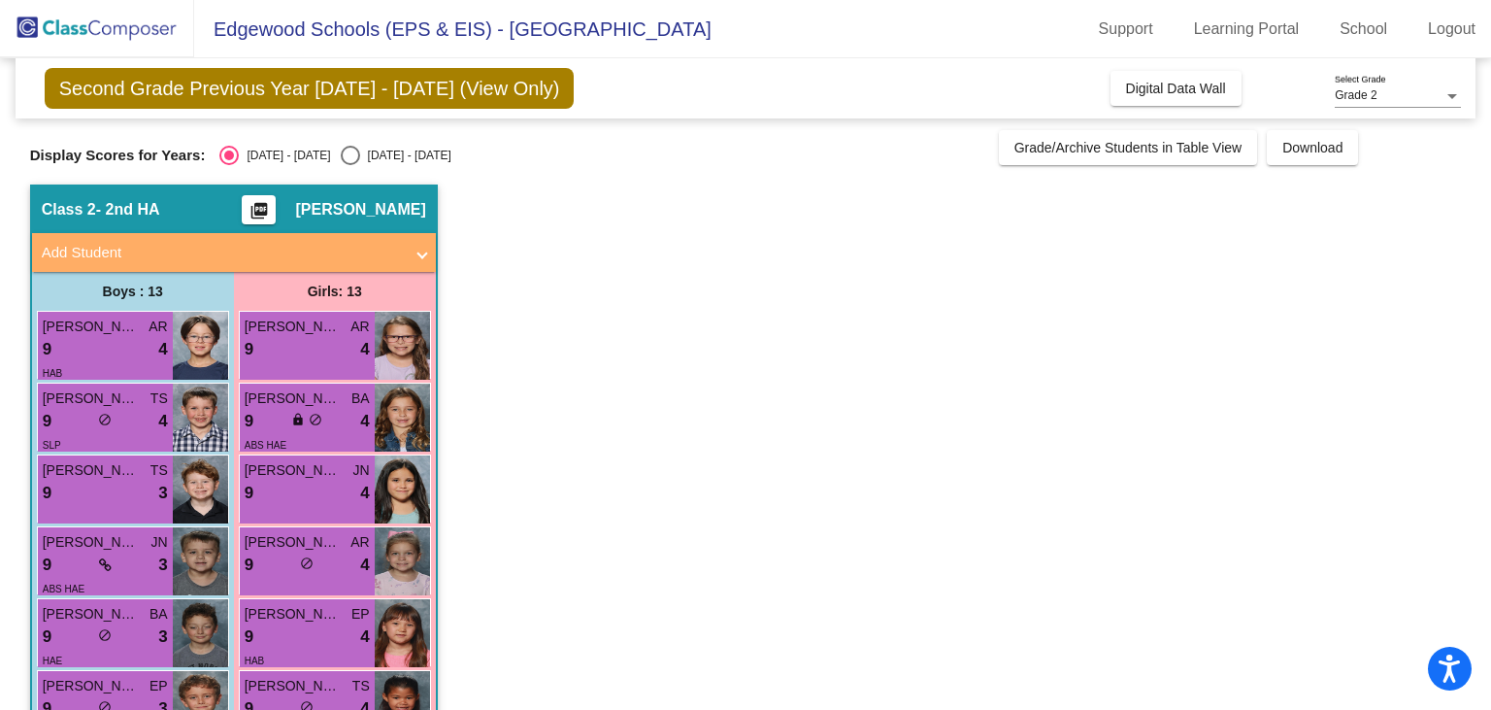
scroll to position [455, 0]
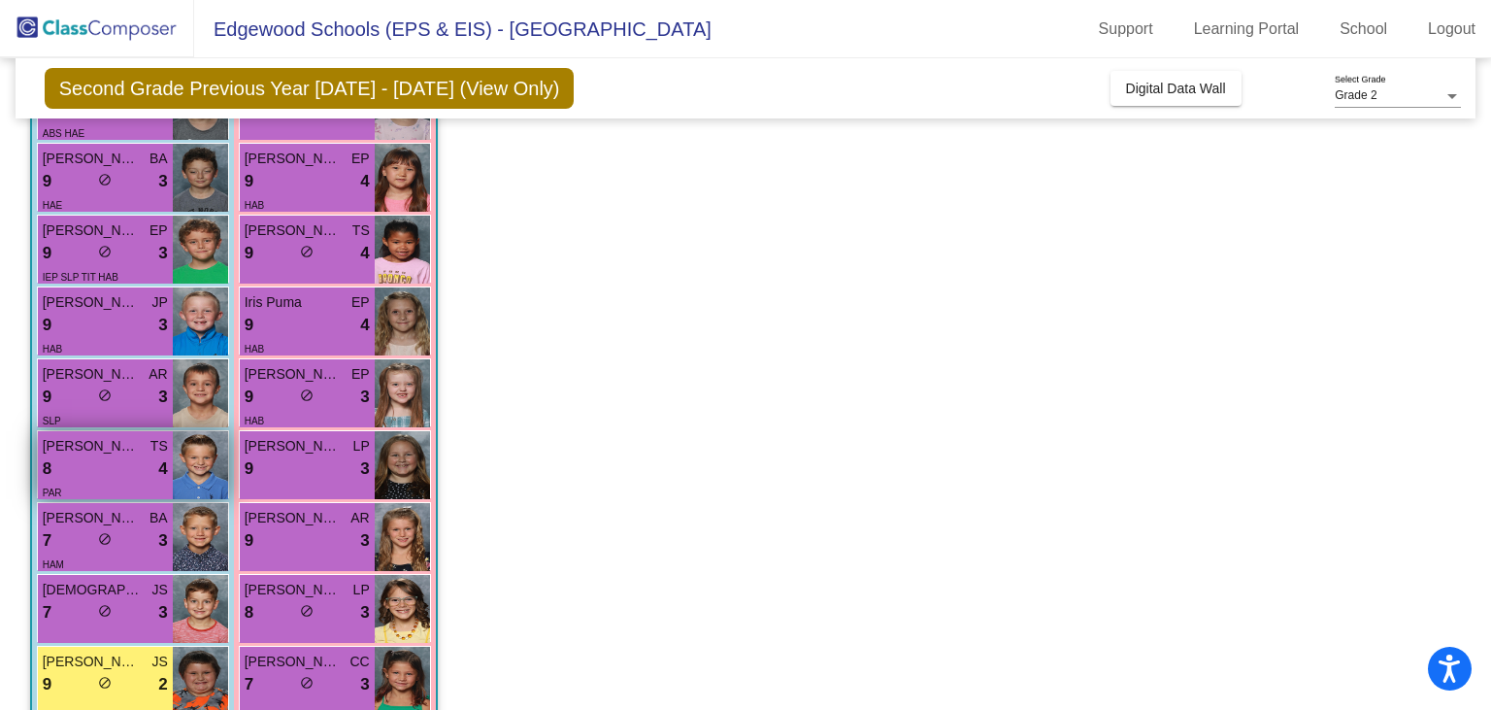
click at [121, 462] on div "8 lock do_not_disturb_alt 4" at bounding box center [105, 468] width 125 height 25
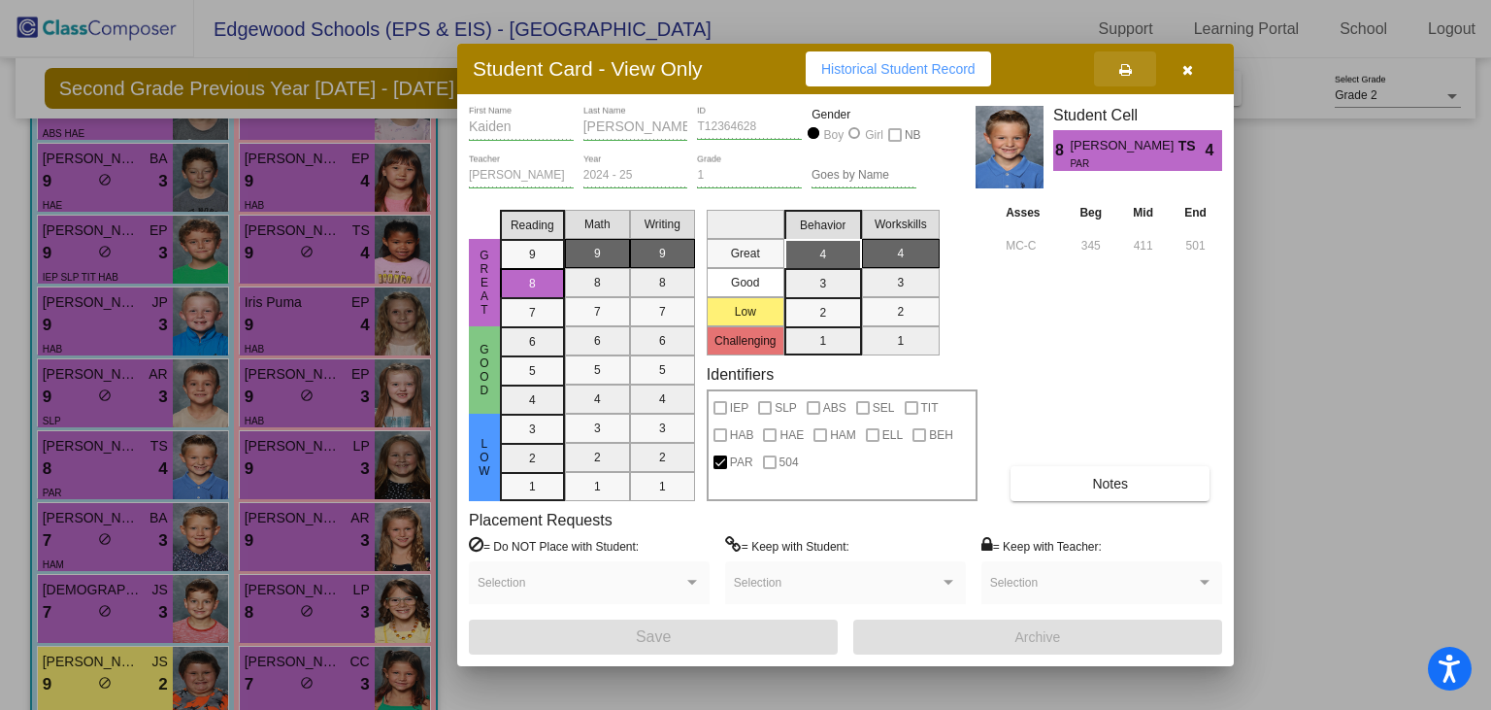
click at [1115, 67] on button at bounding box center [1125, 68] width 62 height 35
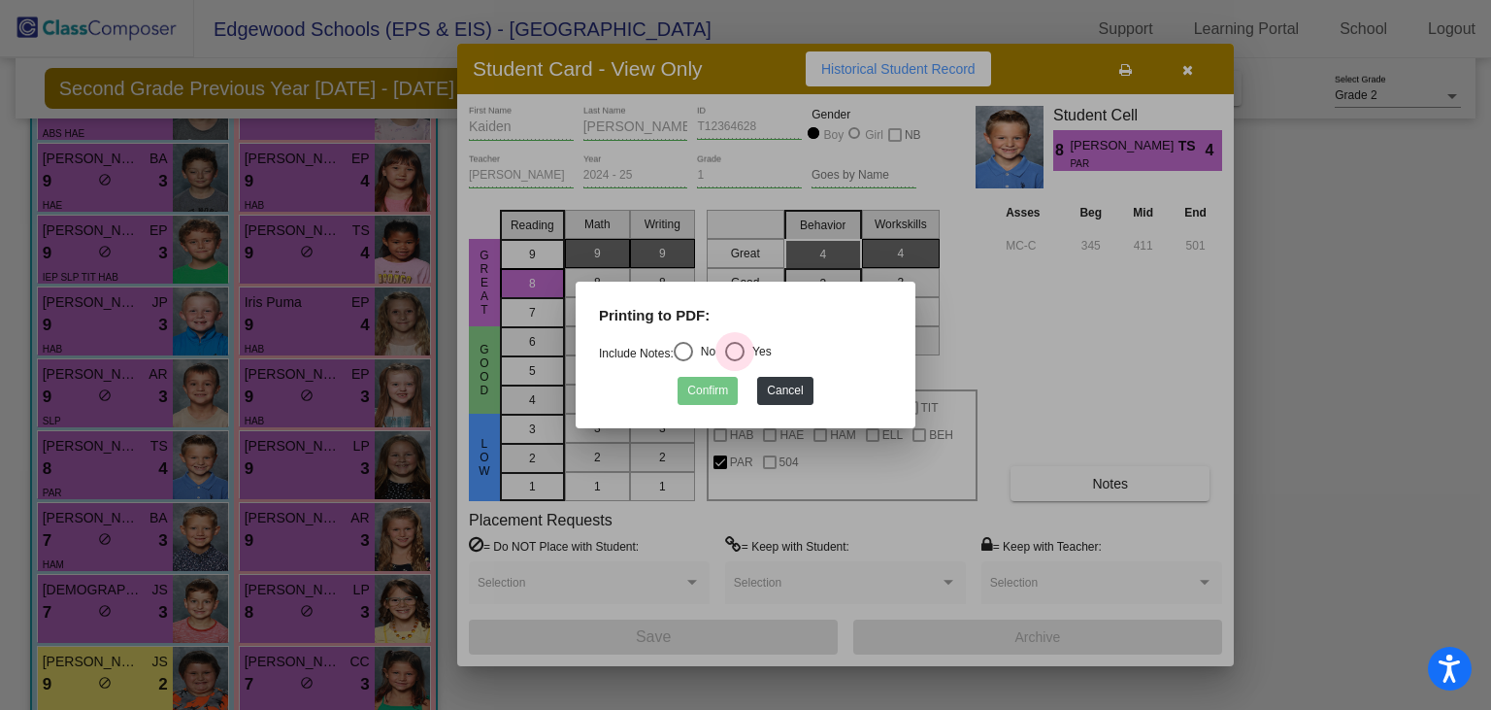
click at [740, 350] on div "Select an option" at bounding box center [734, 351] width 19 height 19
click at [735, 361] on input "Yes" at bounding box center [734, 361] width 1 height 1
radio input "true"
click at [700, 398] on button "Confirm" at bounding box center [707, 391] width 60 height 28
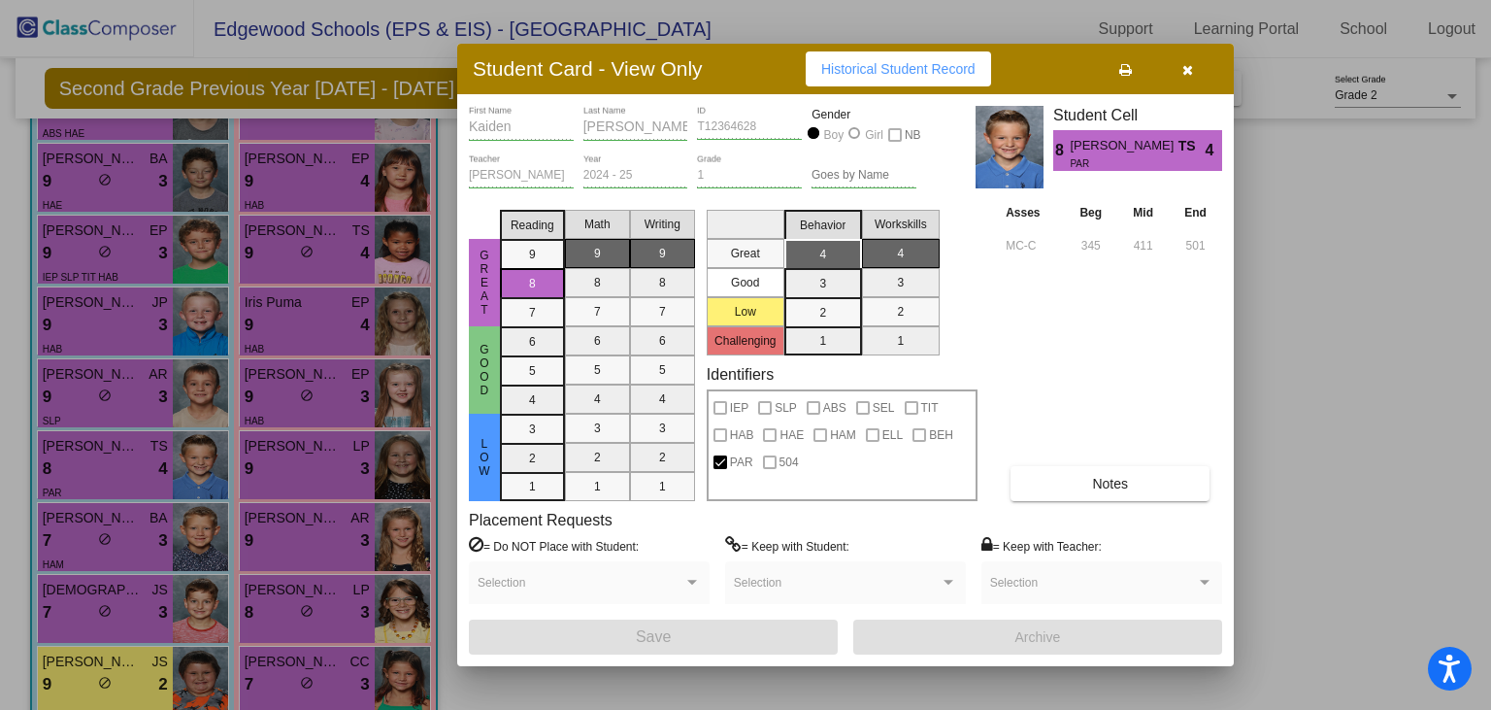
click at [267, 456] on div at bounding box center [745, 355] width 1491 height 710
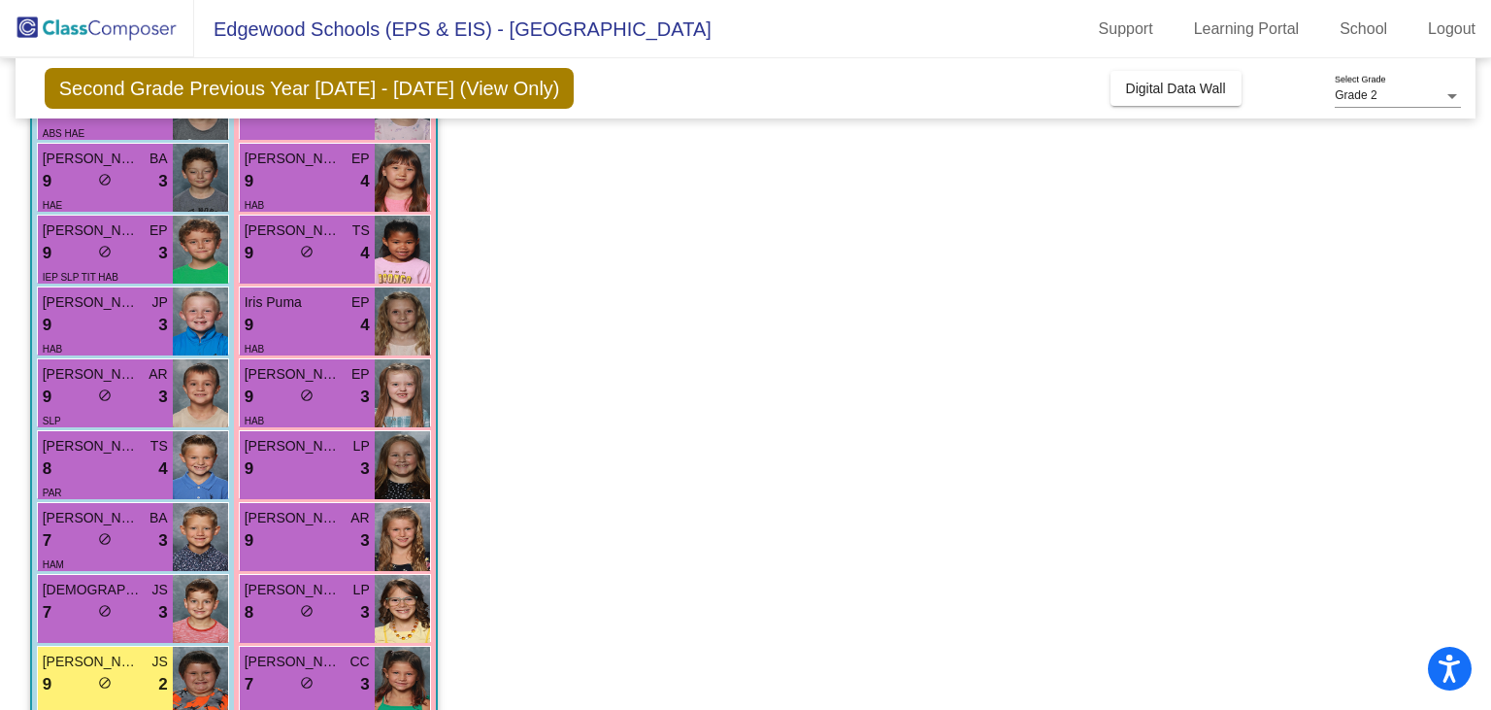
click at [267, 456] on div "9 lock do_not_disturb_alt 3" at bounding box center [307, 468] width 125 height 25
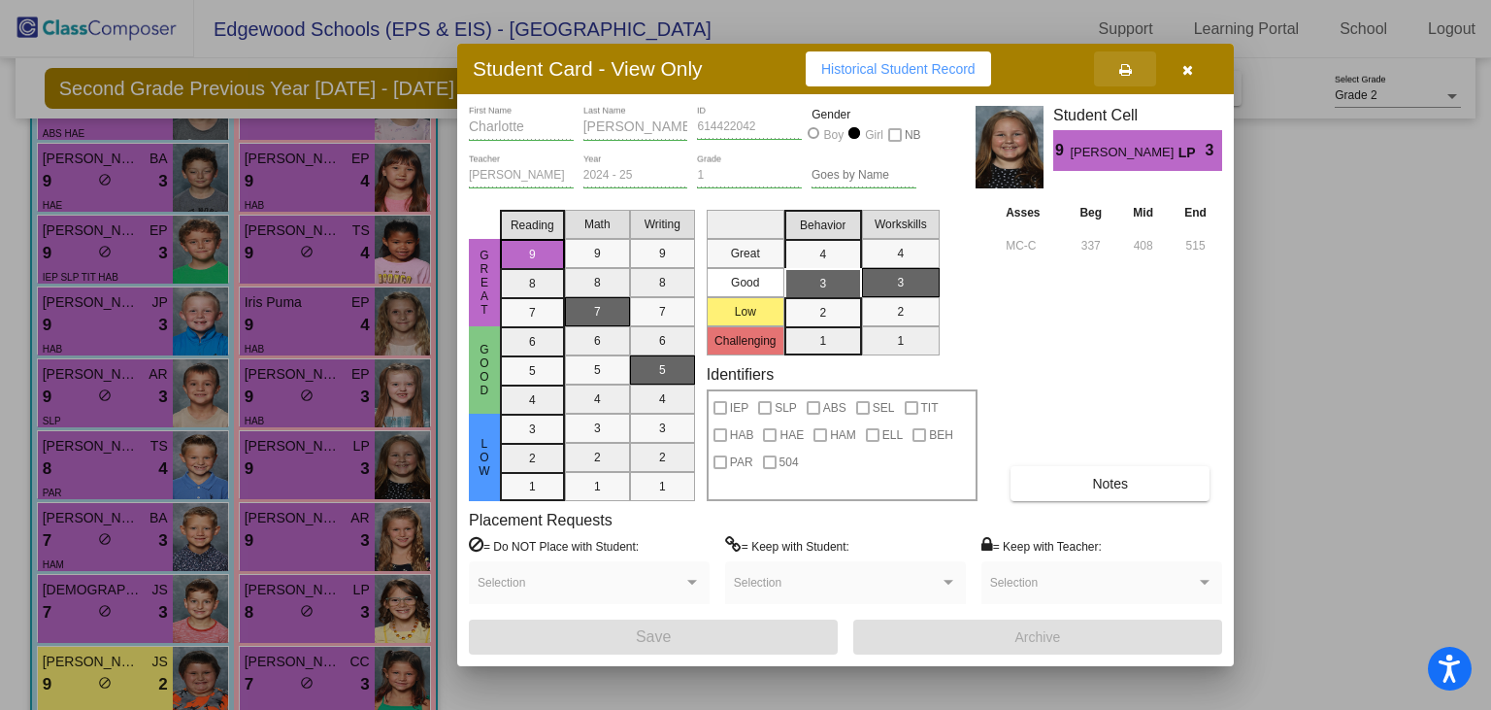
click at [1110, 82] on button at bounding box center [1125, 68] width 62 height 35
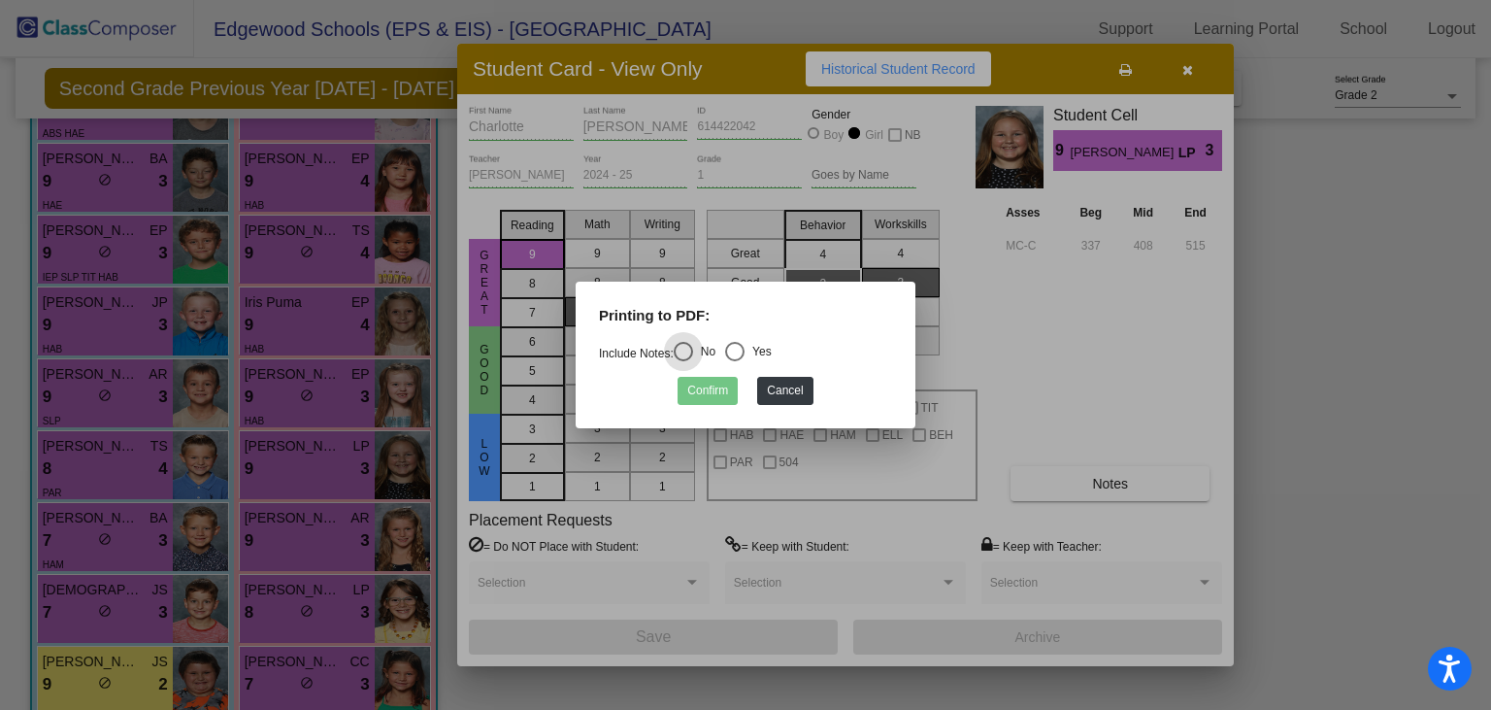
click at [743, 355] on div "Select an option" at bounding box center [734, 351] width 19 height 19
click at [735, 361] on input "Yes" at bounding box center [734, 361] width 1 height 1
radio input "true"
click at [693, 413] on mat-dialog-container "Printing to PDF: Include Notes: No Yes Confirm Cancel" at bounding box center [746, 354] width 340 height 147
click at [696, 390] on button "Confirm" at bounding box center [707, 391] width 60 height 28
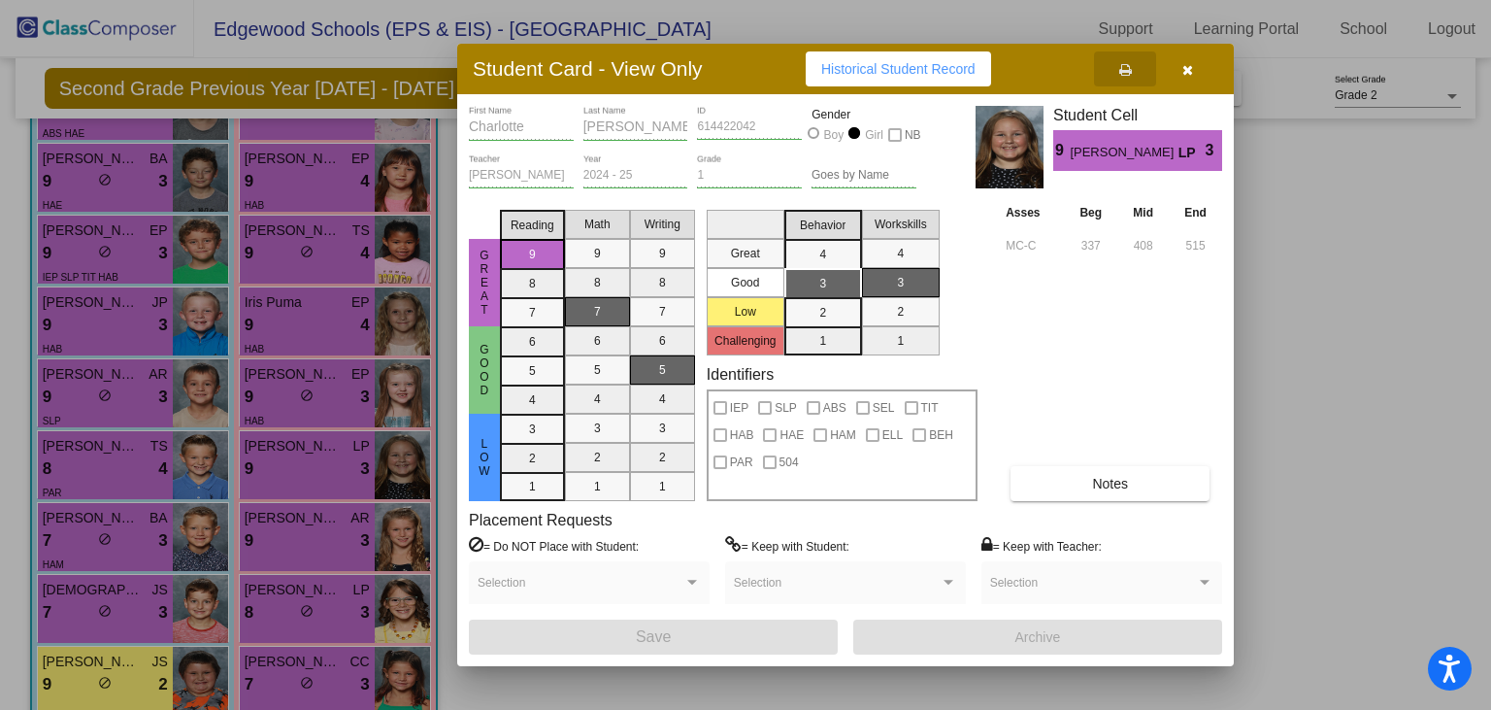
click at [116, 529] on div at bounding box center [745, 355] width 1491 height 710
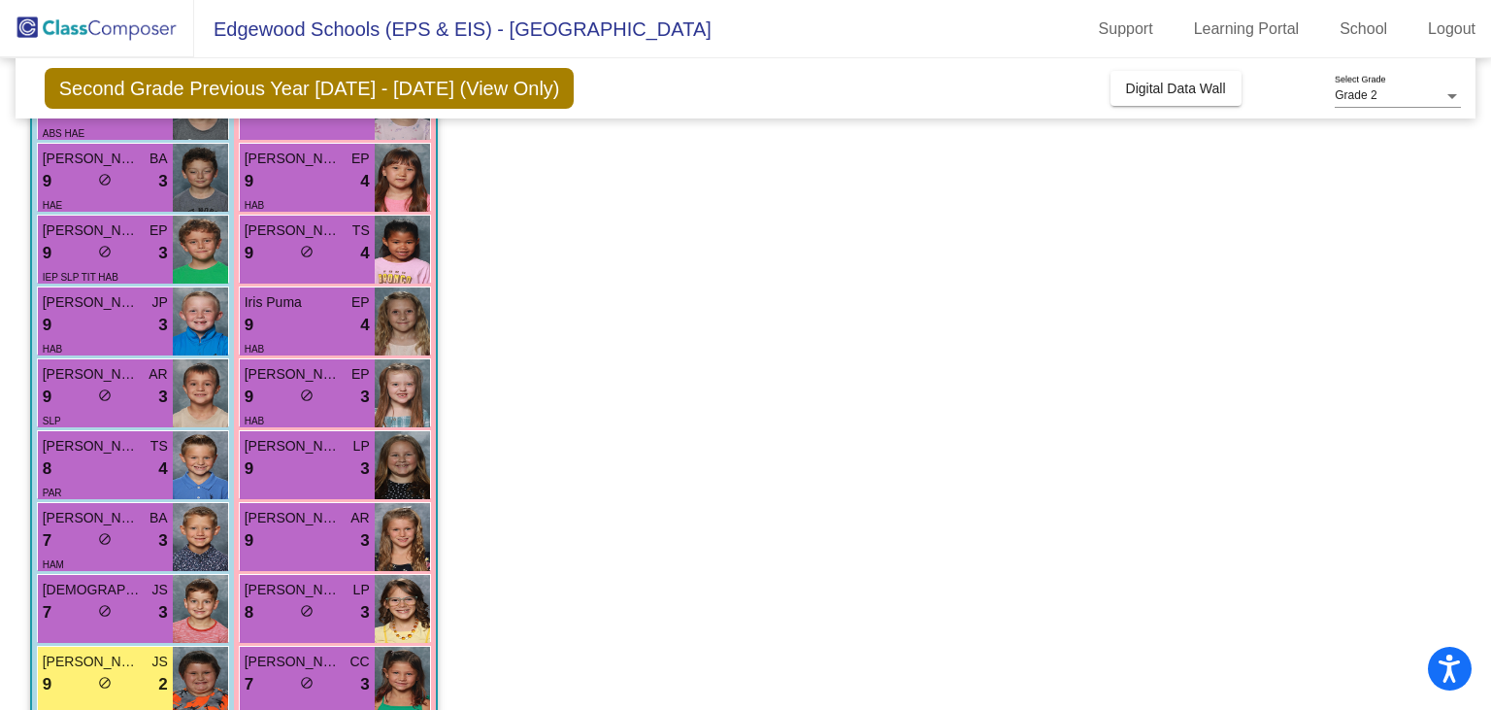
click at [116, 529] on div "7 lock do_not_disturb_alt 3" at bounding box center [105, 540] width 125 height 25
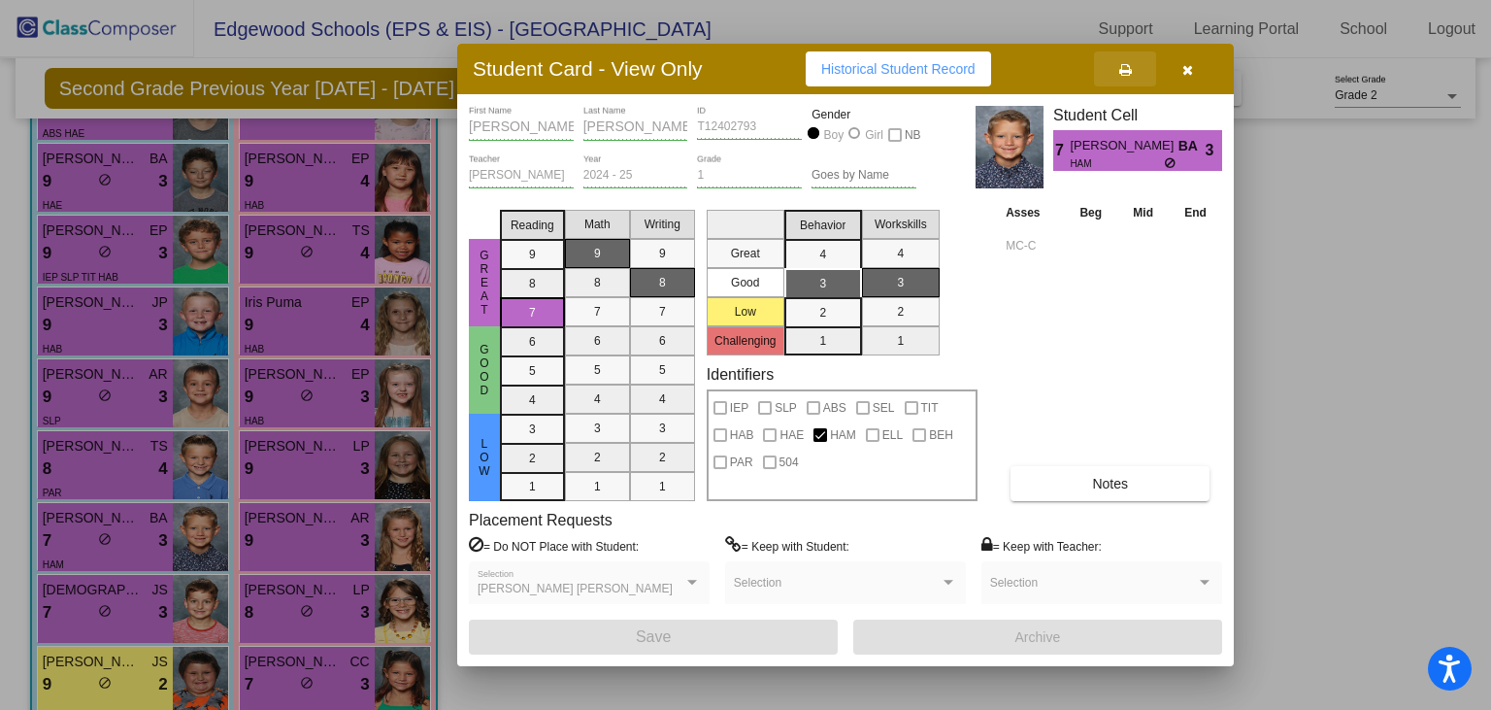
click at [1132, 75] on button at bounding box center [1125, 68] width 62 height 35
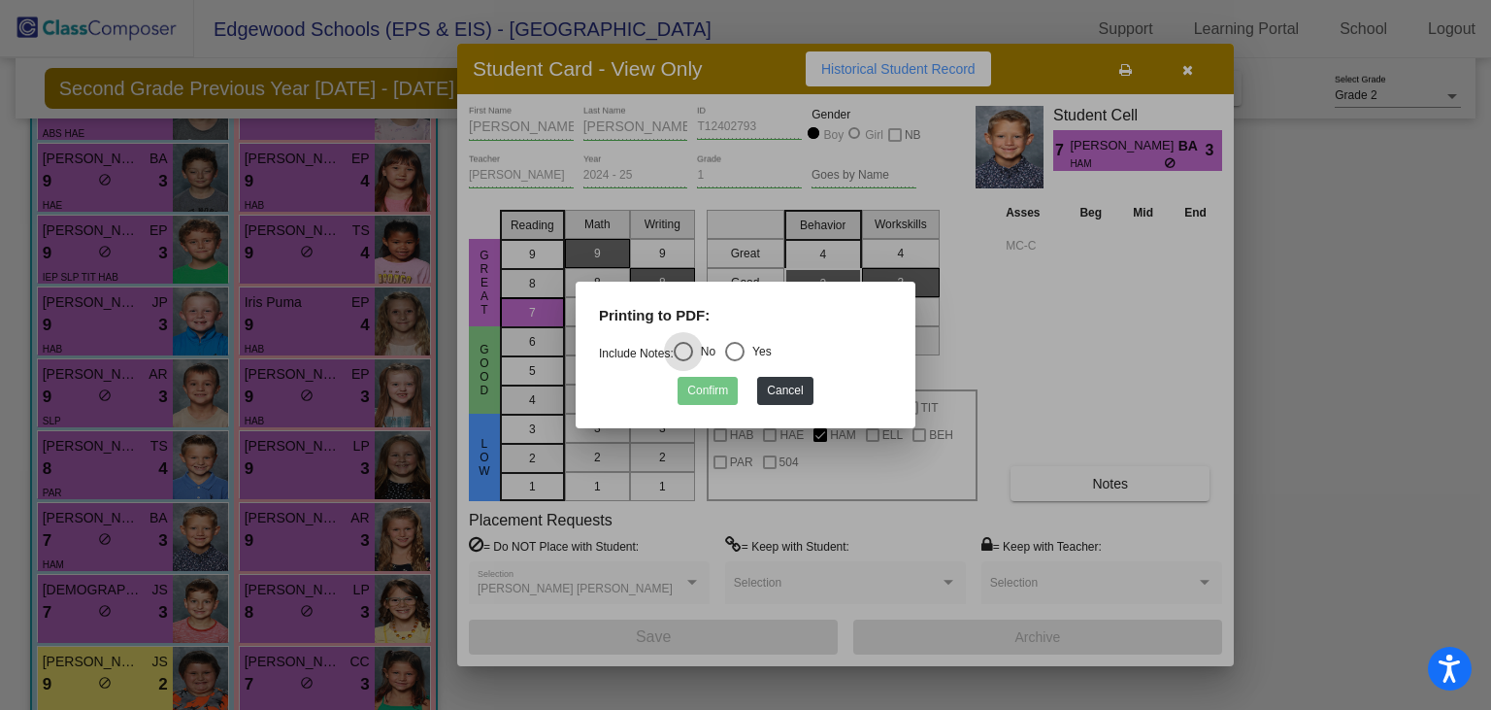
click at [744, 348] on div "Select an option" at bounding box center [734, 351] width 19 height 19
click at [735, 361] on input "Yes" at bounding box center [734, 361] width 1 height 1
radio input "true"
click at [698, 400] on button "Confirm" at bounding box center [707, 391] width 60 height 28
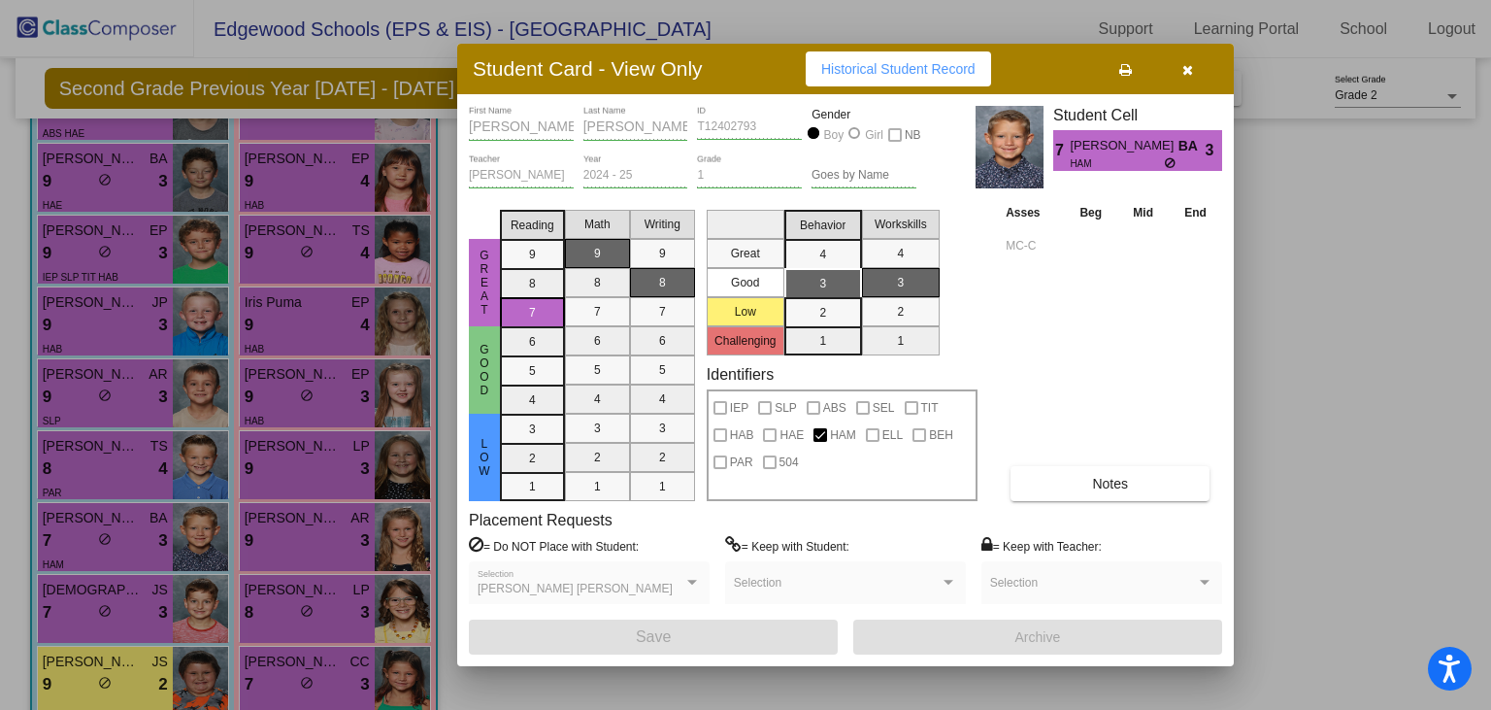
click at [298, 535] on div at bounding box center [745, 355] width 1491 height 710
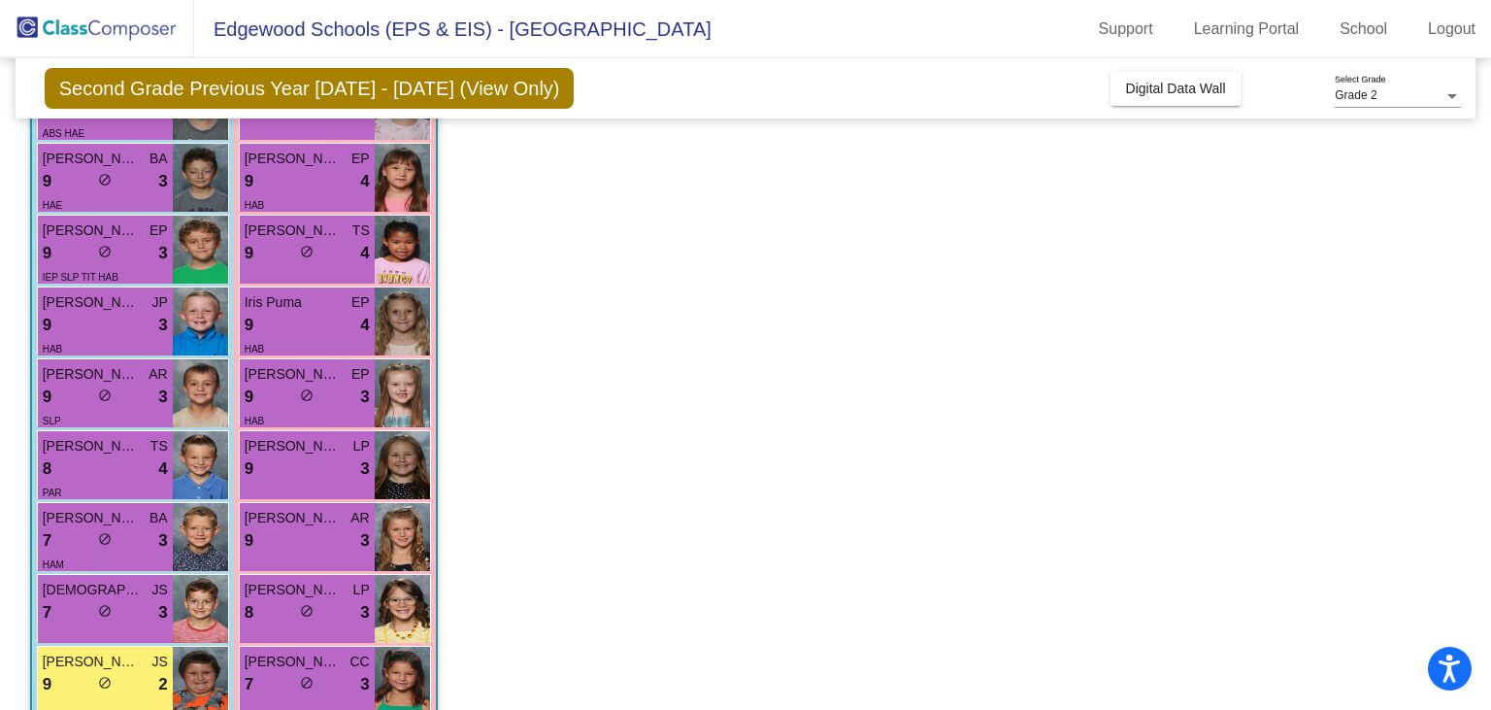
click at [298, 535] on div "9 lock do_not_disturb_alt 3" at bounding box center [307, 540] width 125 height 25
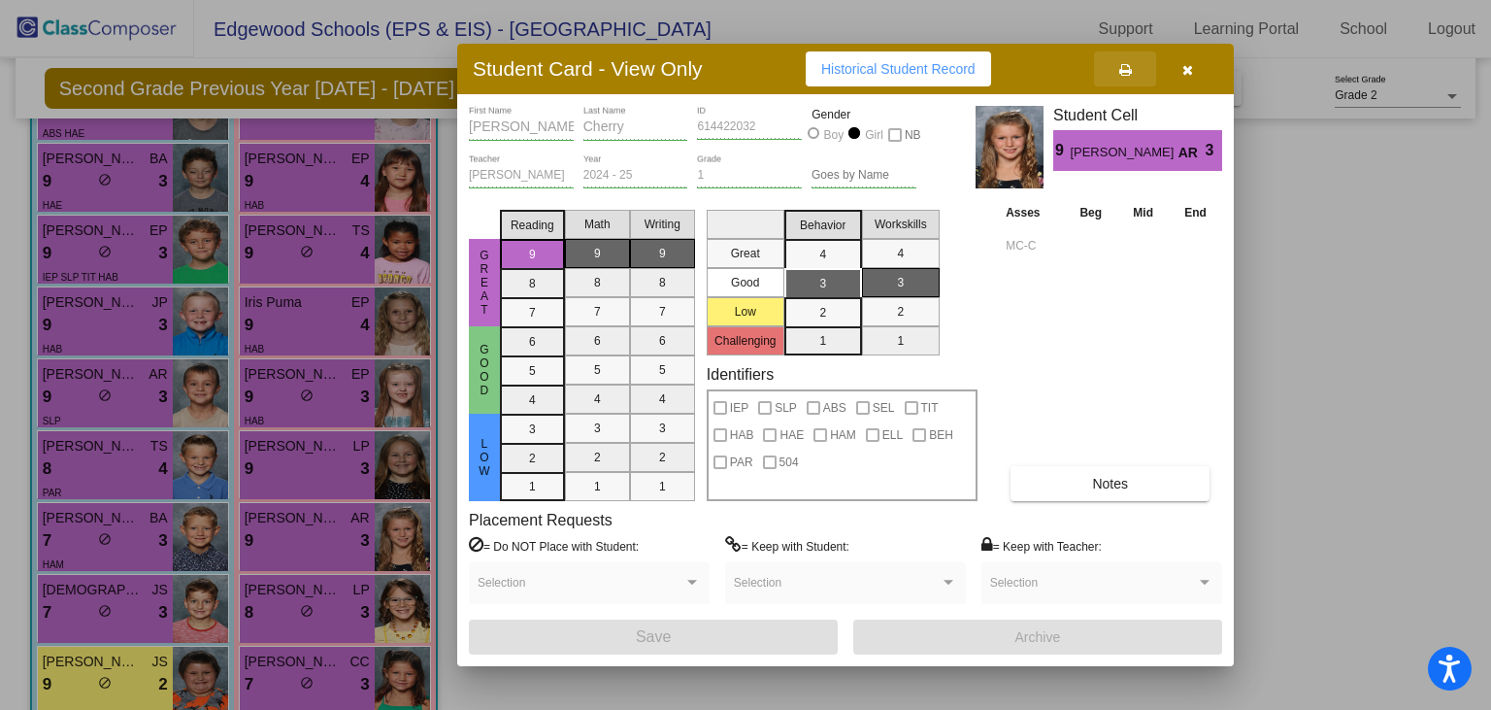
click at [1123, 80] on button at bounding box center [1125, 68] width 62 height 35
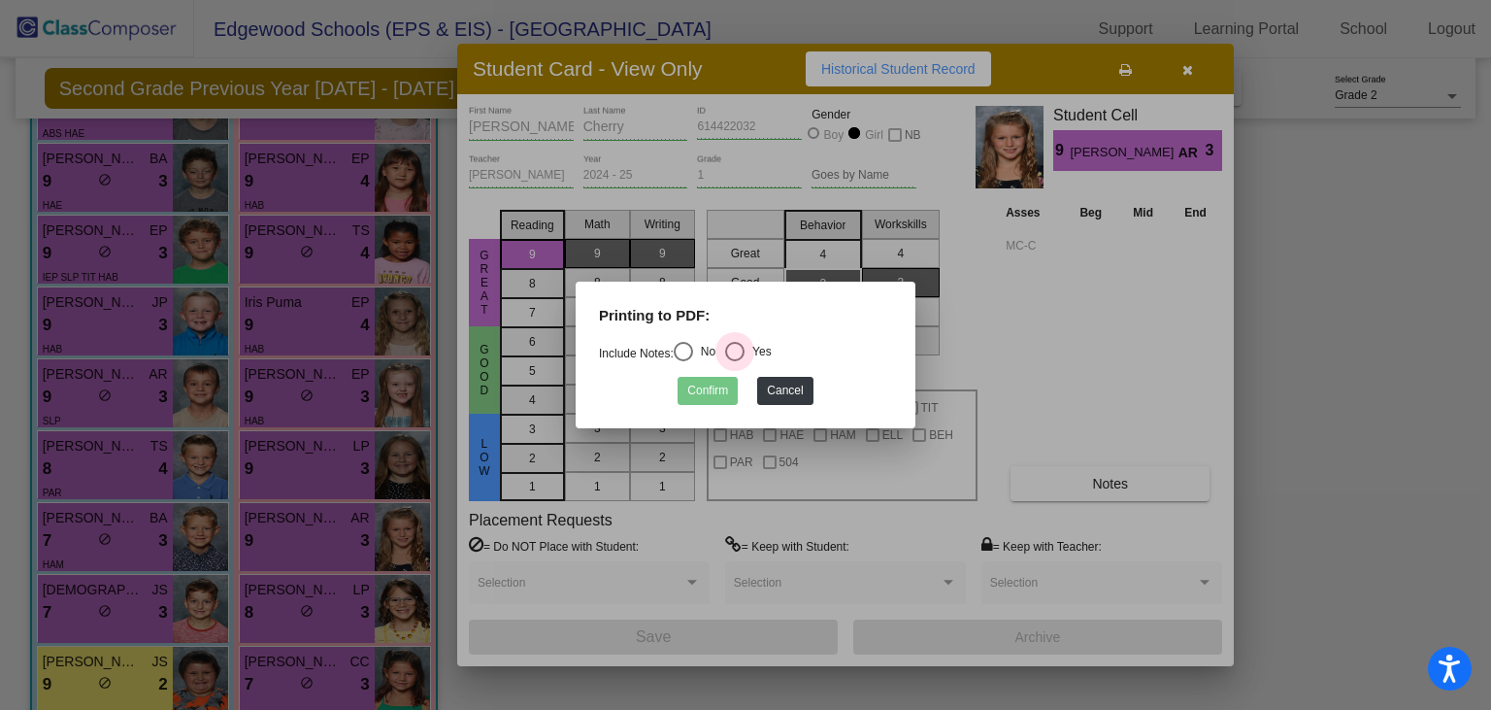
click at [744, 344] on div "Select an option" at bounding box center [734, 351] width 19 height 19
click at [735, 361] on input "Yes" at bounding box center [734, 361] width 1 height 1
radio input "true"
click at [719, 390] on button "Confirm" at bounding box center [707, 391] width 60 height 28
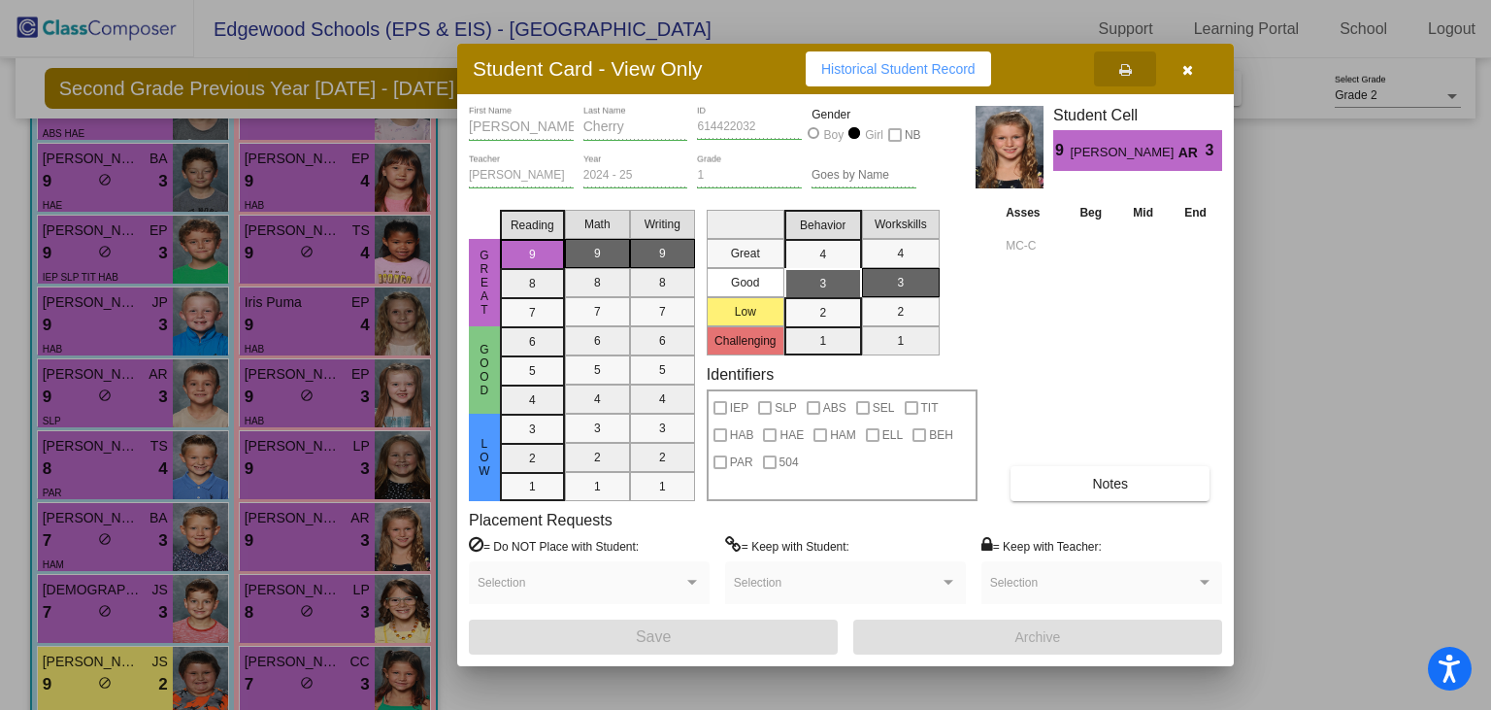
click at [85, 604] on div at bounding box center [745, 355] width 1491 height 710
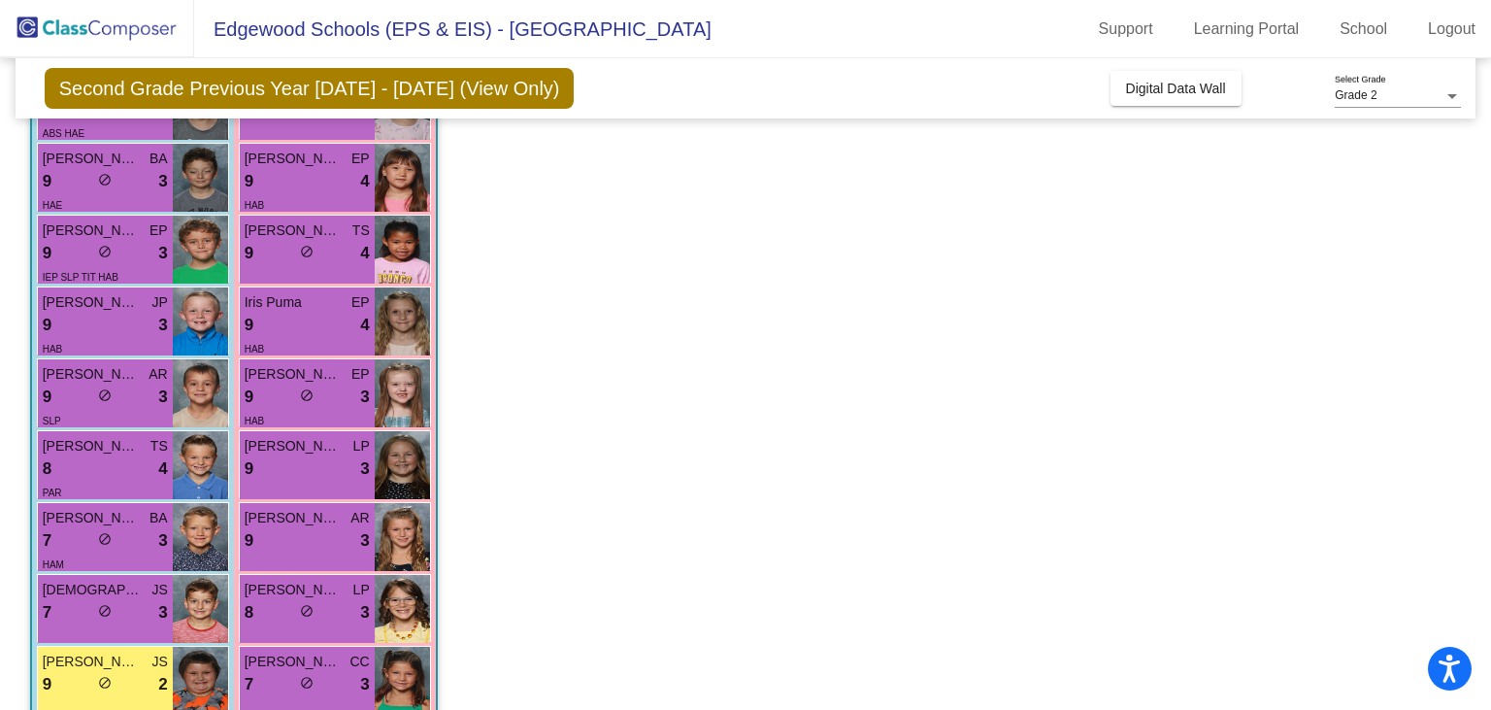
click at [85, 604] on div "7 lock do_not_disturb_alt 3" at bounding box center [105, 612] width 125 height 25
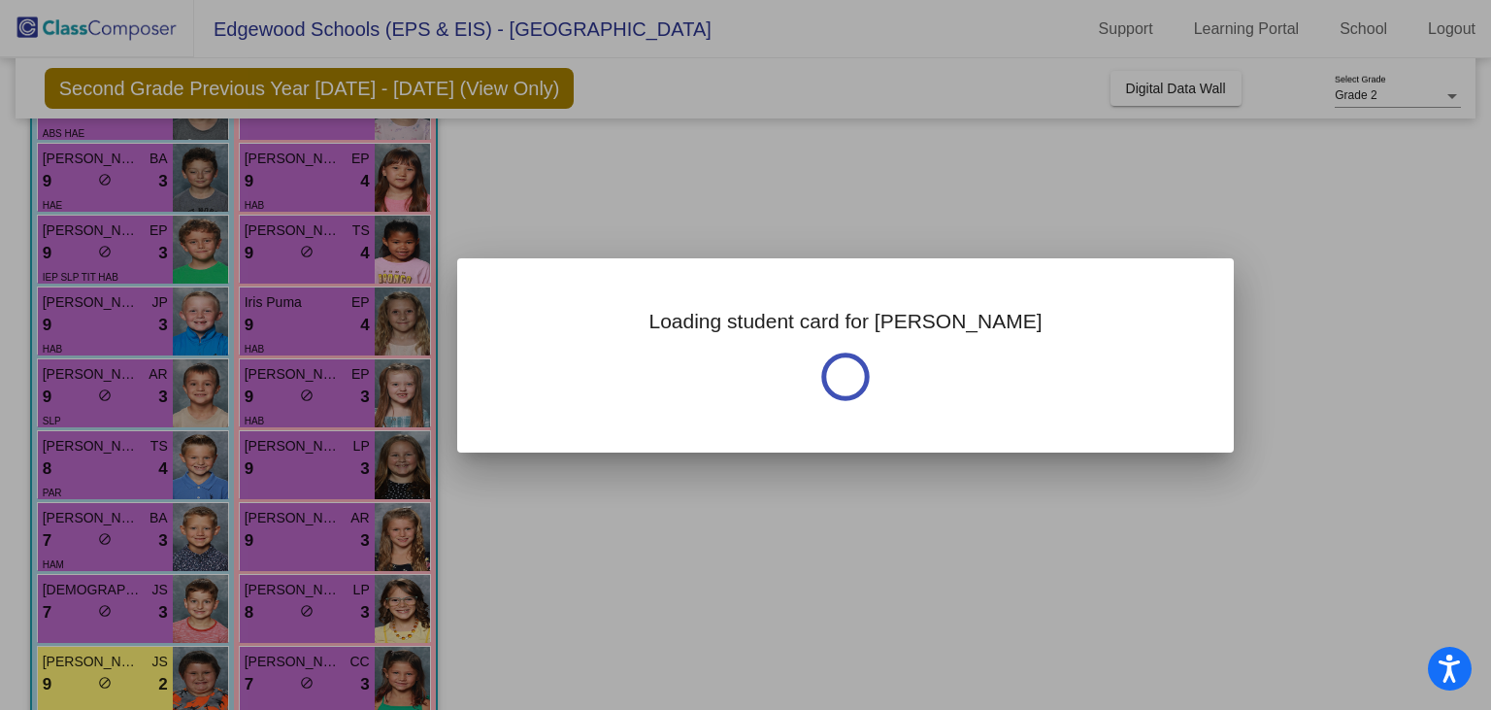
click at [85, 604] on div at bounding box center [745, 355] width 1491 height 710
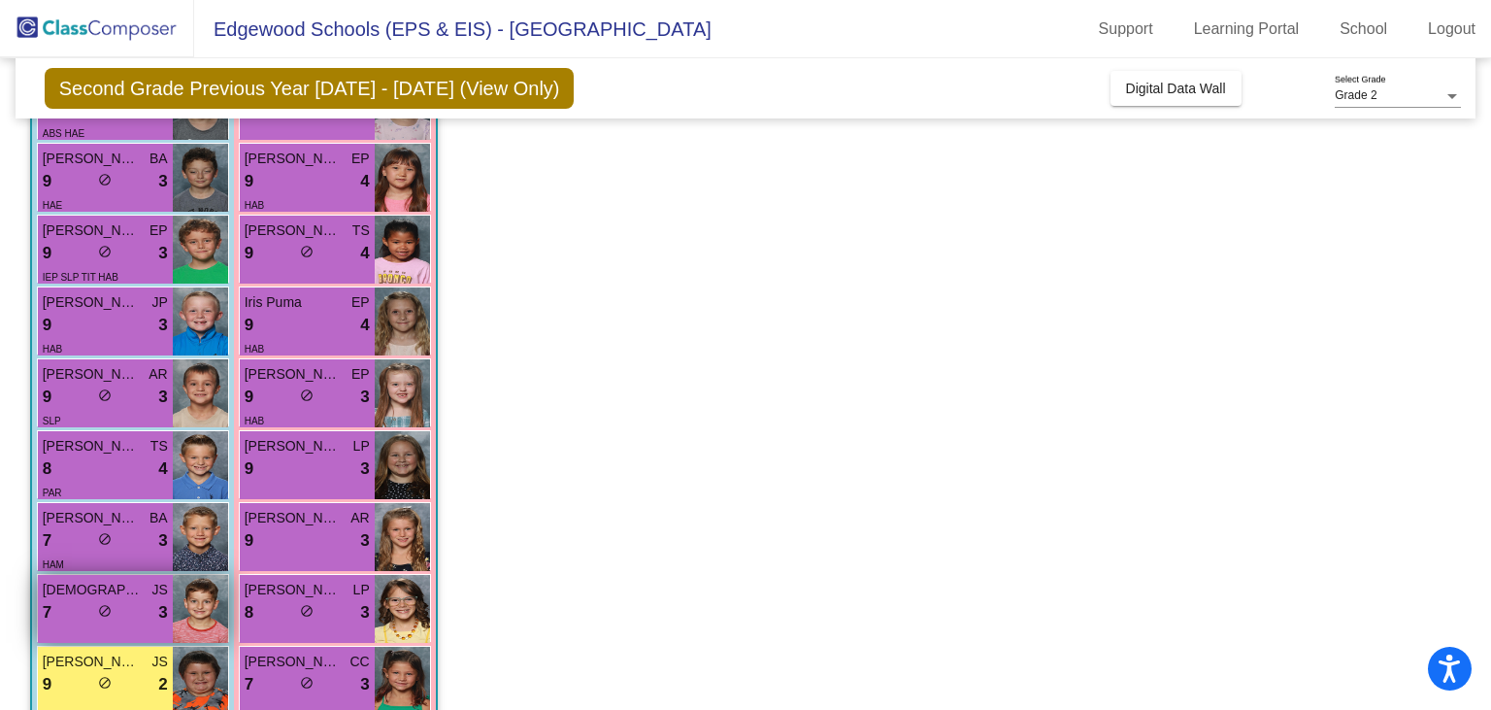
click at [110, 627] on div "[PERSON_NAME] JS 7 lock do_not_disturb_alt 3" at bounding box center [105, 609] width 135 height 68
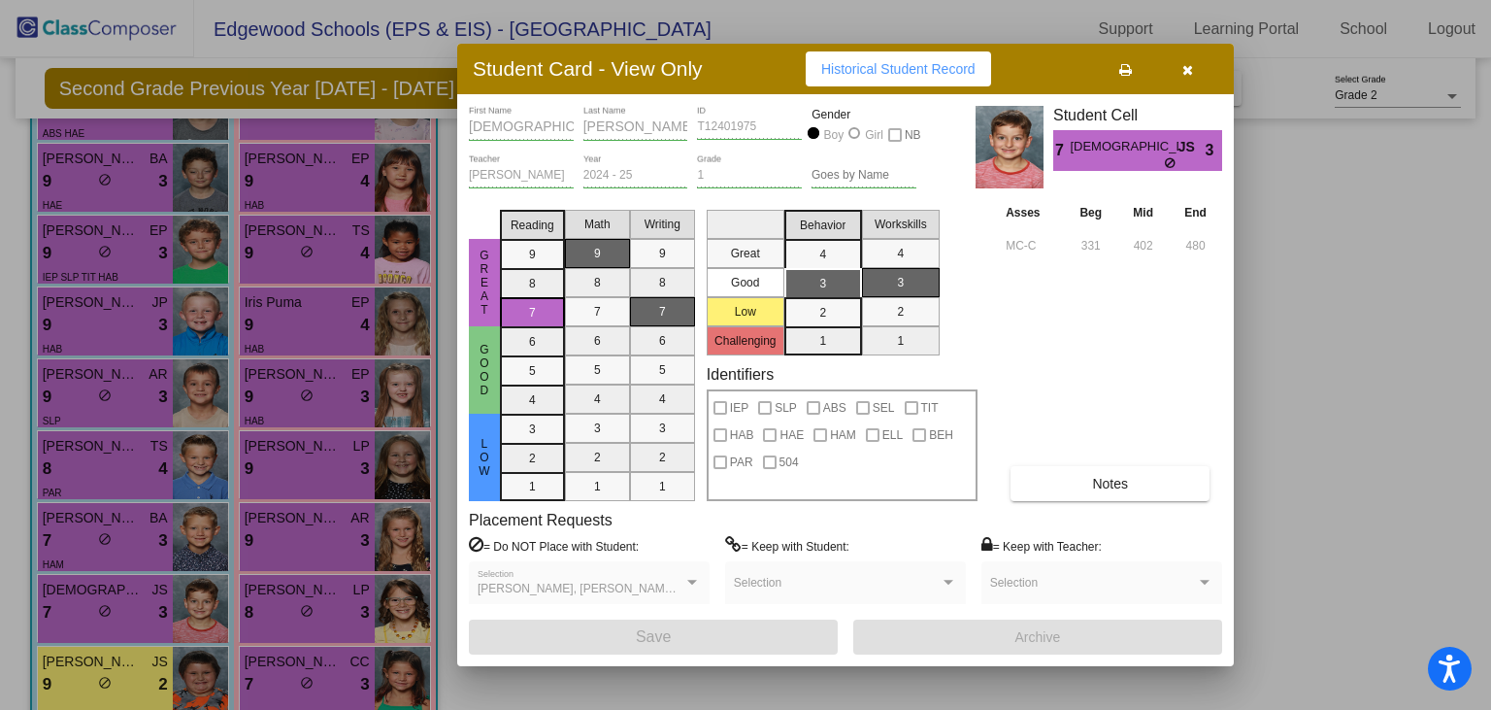
click at [1132, 77] on button at bounding box center [1125, 68] width 62 height 35
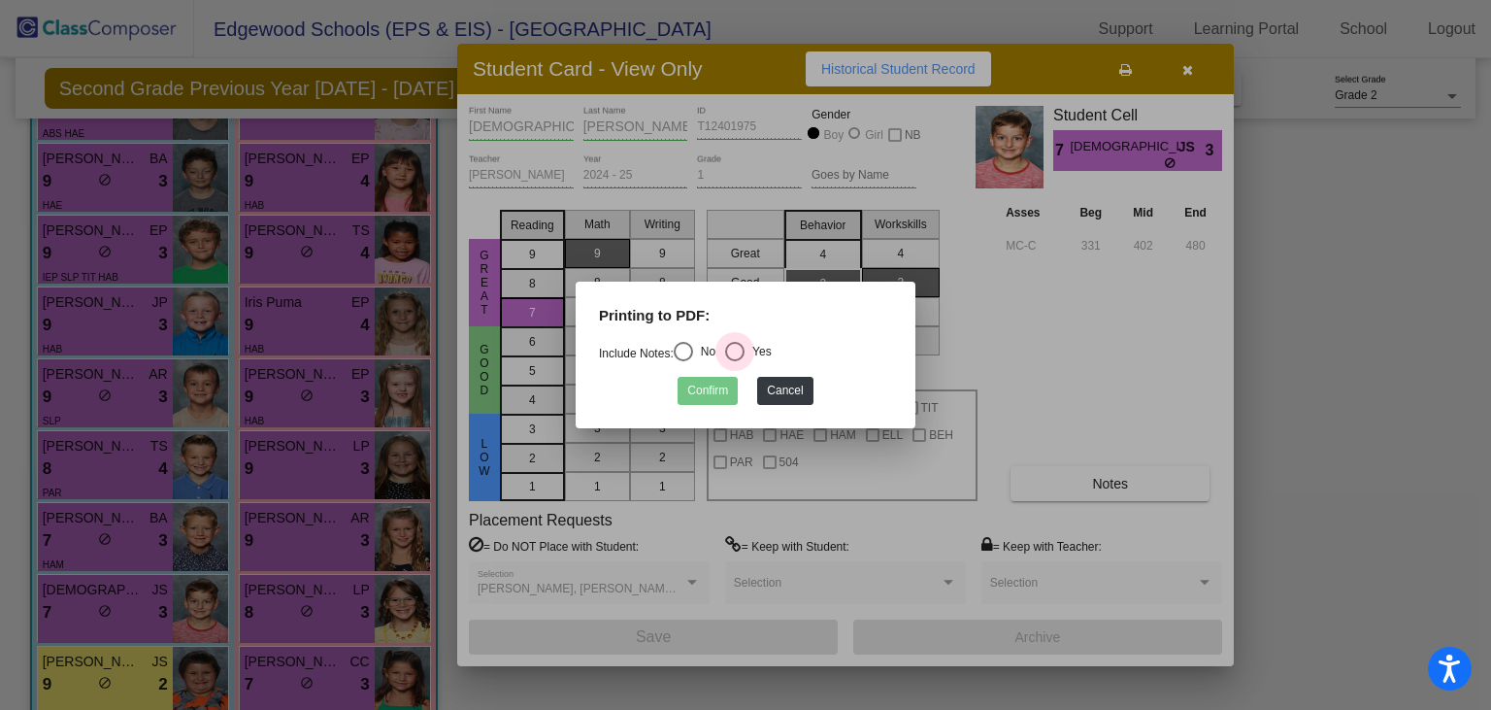
click at [744, 344] on div "Select an option" at bounding box center [734, 351] width 19 height 19
click at [735, 361] on input "Yes" at bounding box center [734, 361] width 1 height 1
radio input "true"
click at [710, 393] on button "Confirm" at bounding box center [707, 391] width 60 height 28
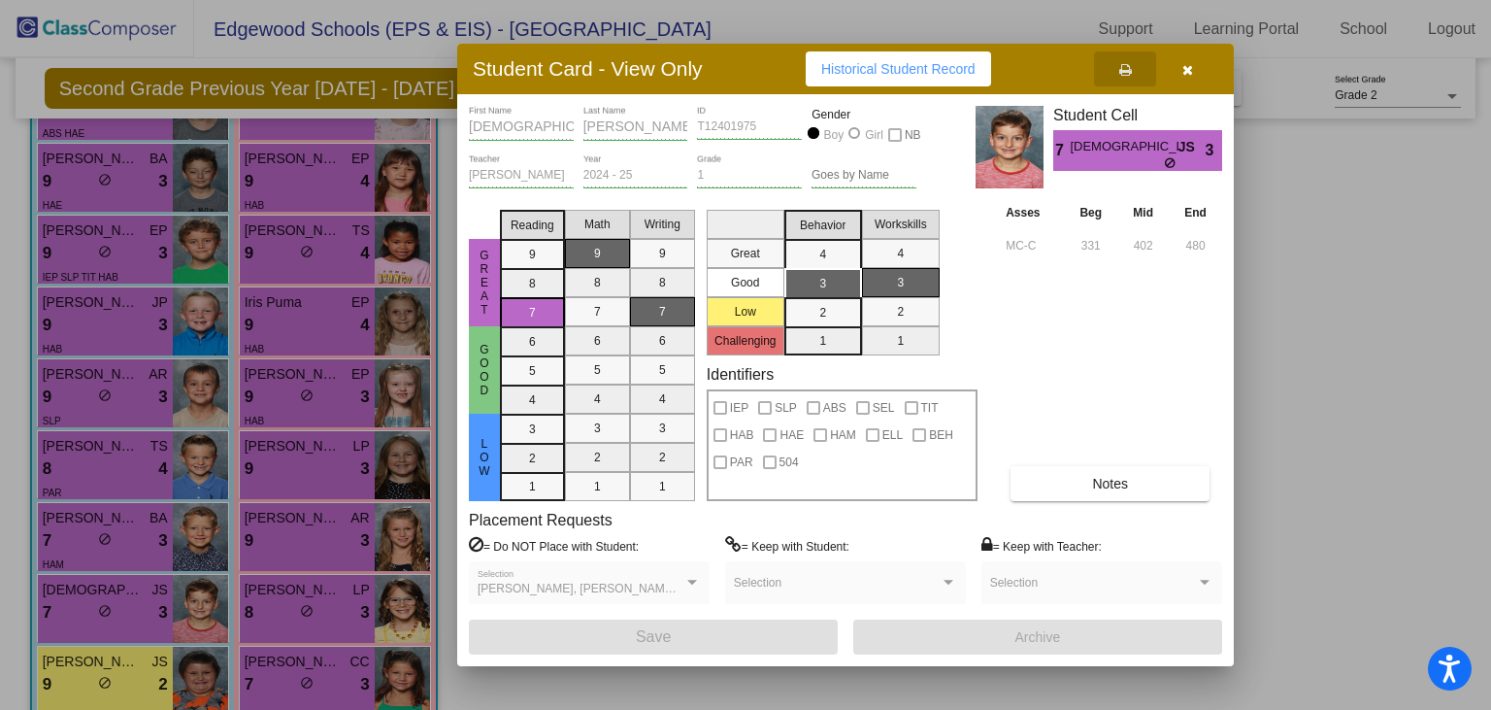
click at [284, 618] on div at bounding box center [745, 355] width 1491 height 710
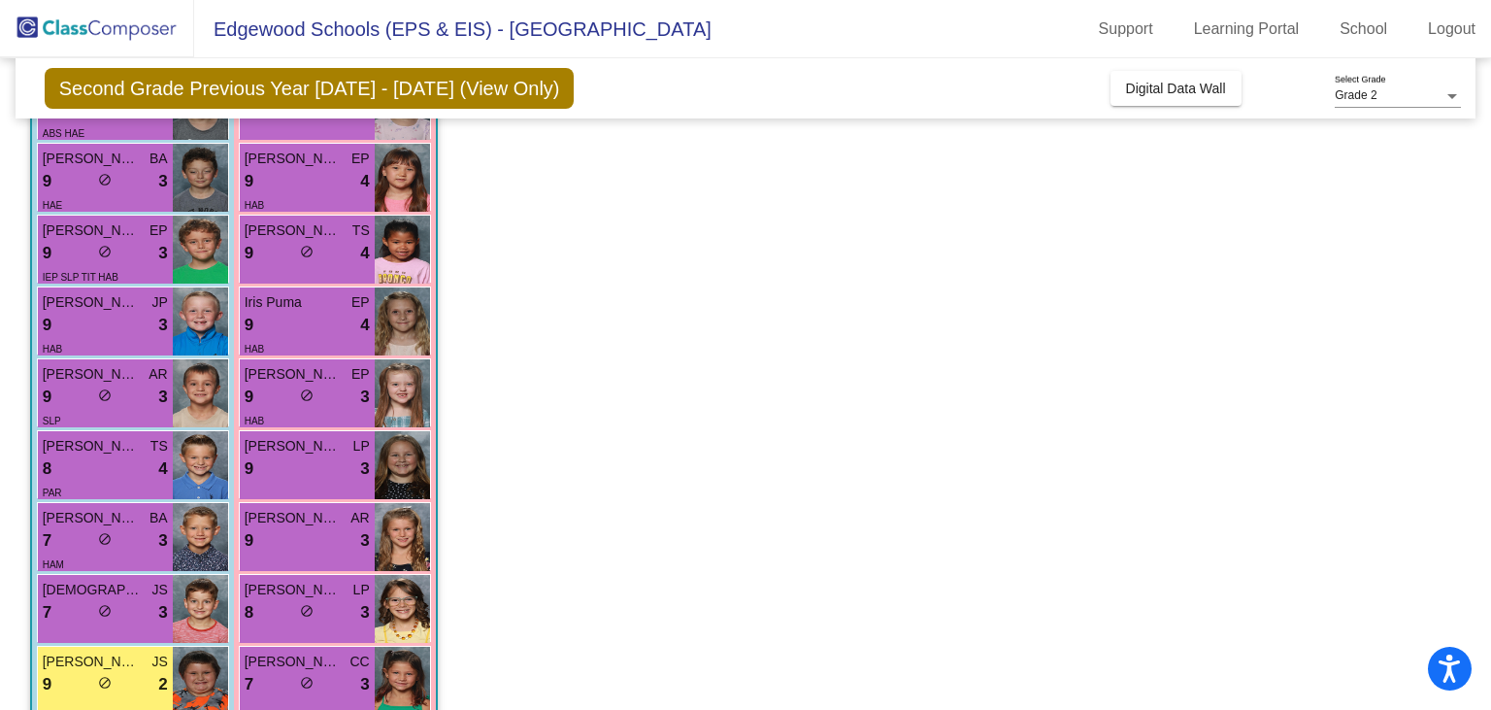
click at [284, 618] on div "8 lock do_not_disturb_alt 3" at bounding box center [307, 612] width 125 height 25
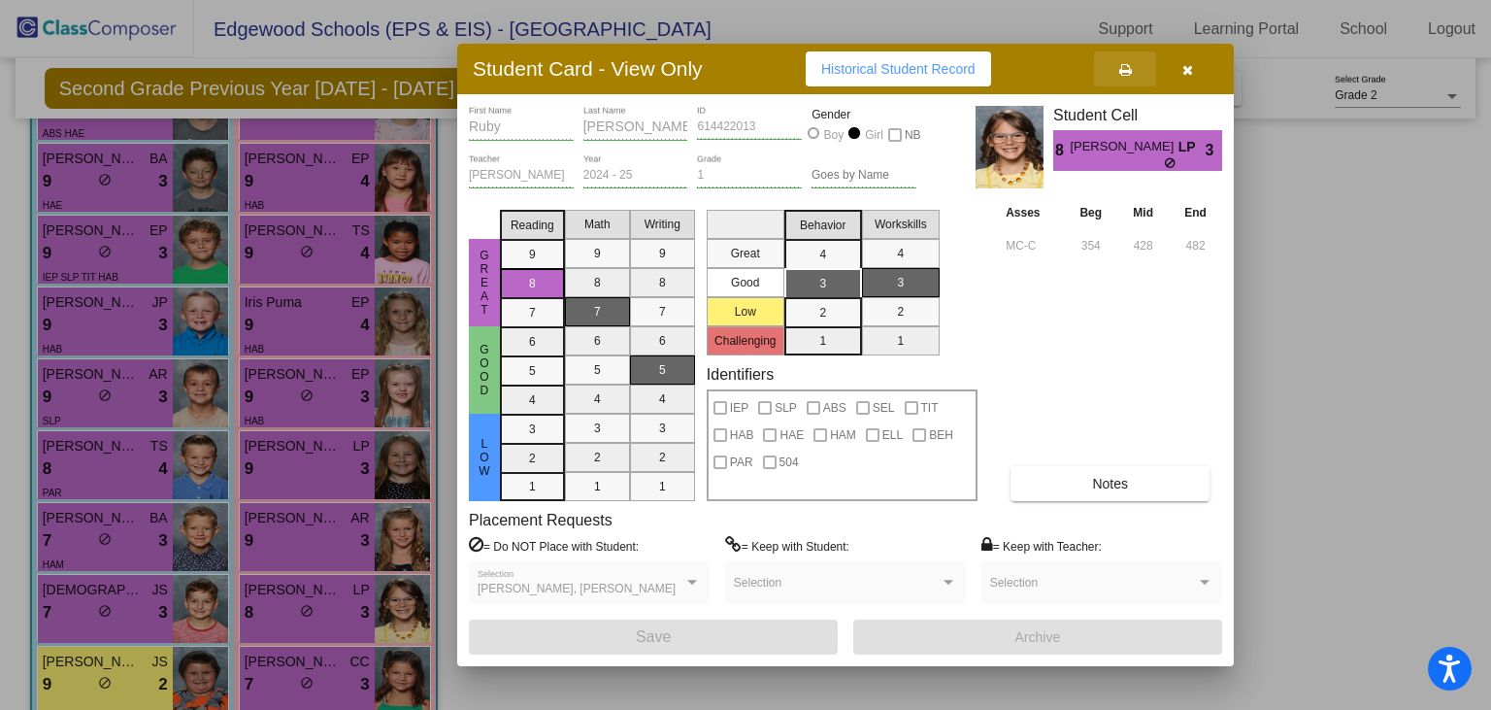
click at [1120, 83] on button at bounding box center [1125, 68] width 62 height 35
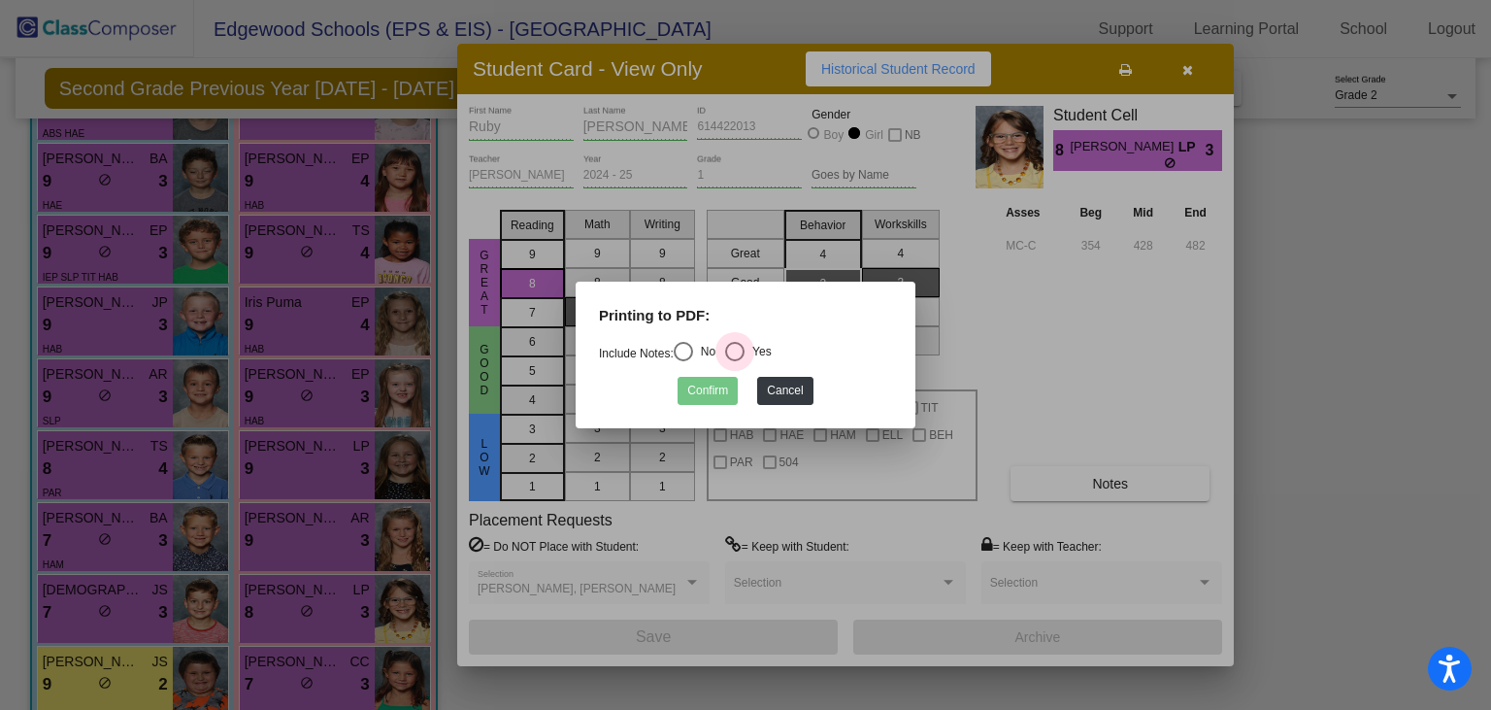
click at [741, 353] on div "Select an option" at bounding box center [734, 351] width 19 height 19
click at [735, 361] on input "Yes" at bounding box center [734, 361] width 1 height 1
radio input "true"
click at [720, 390] on button "Confirm" at bounding box center [707, 391] width 60 height 28
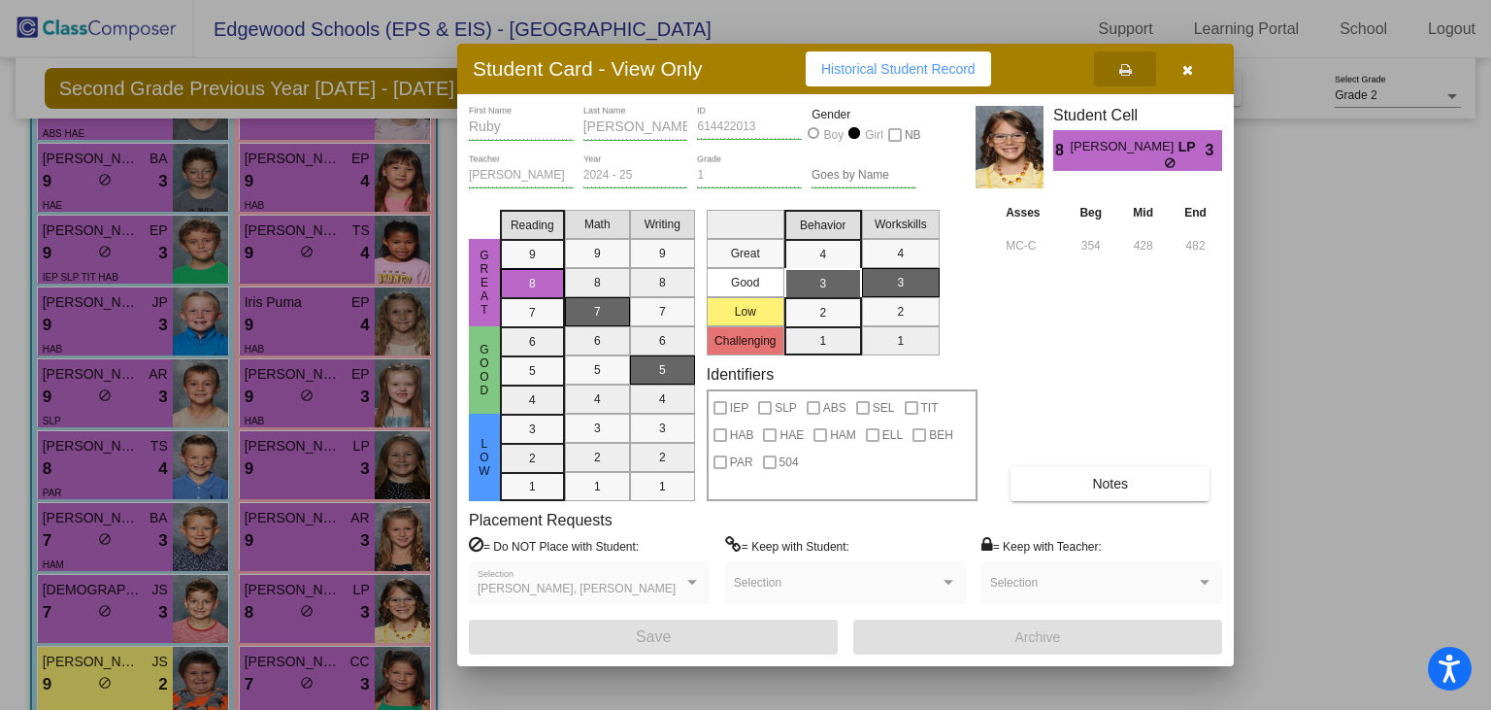
click at [122, 660] on div at bounding box center [745, 355] width 1491 height 710
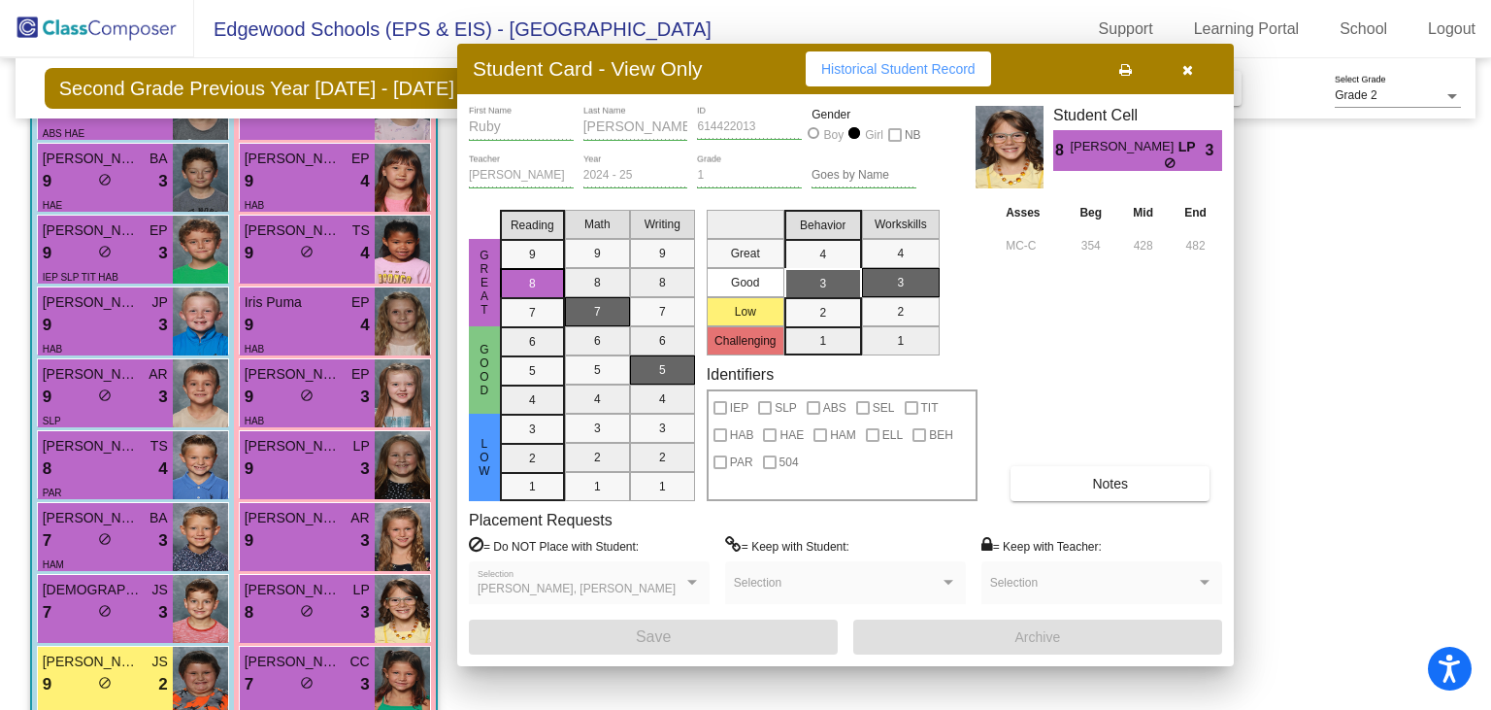
click at [122, 660] on span "[PERSON_NAME]" at bounding box center [91, 661] width 97 height 20
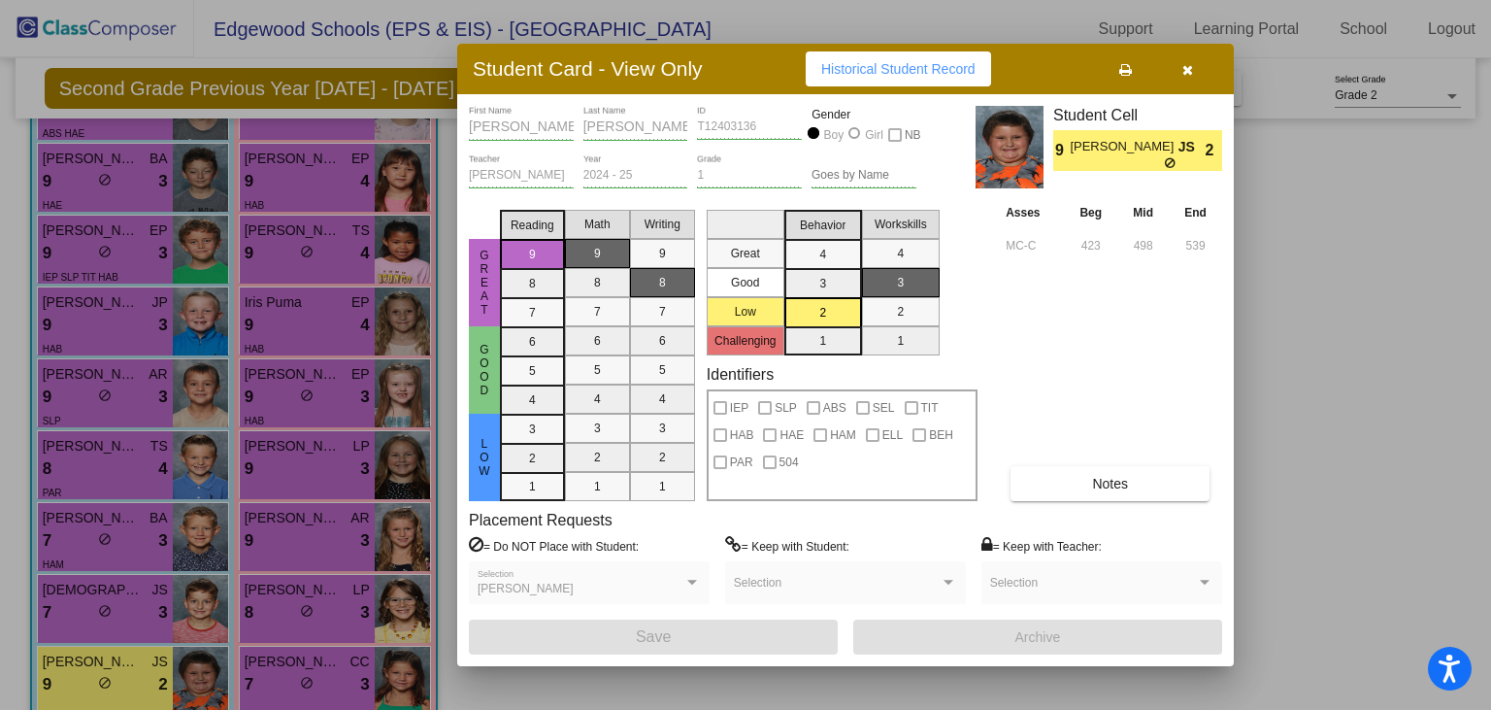
click at [1128, 79] on button at bounding box center [1125, 68] width 62 height 35
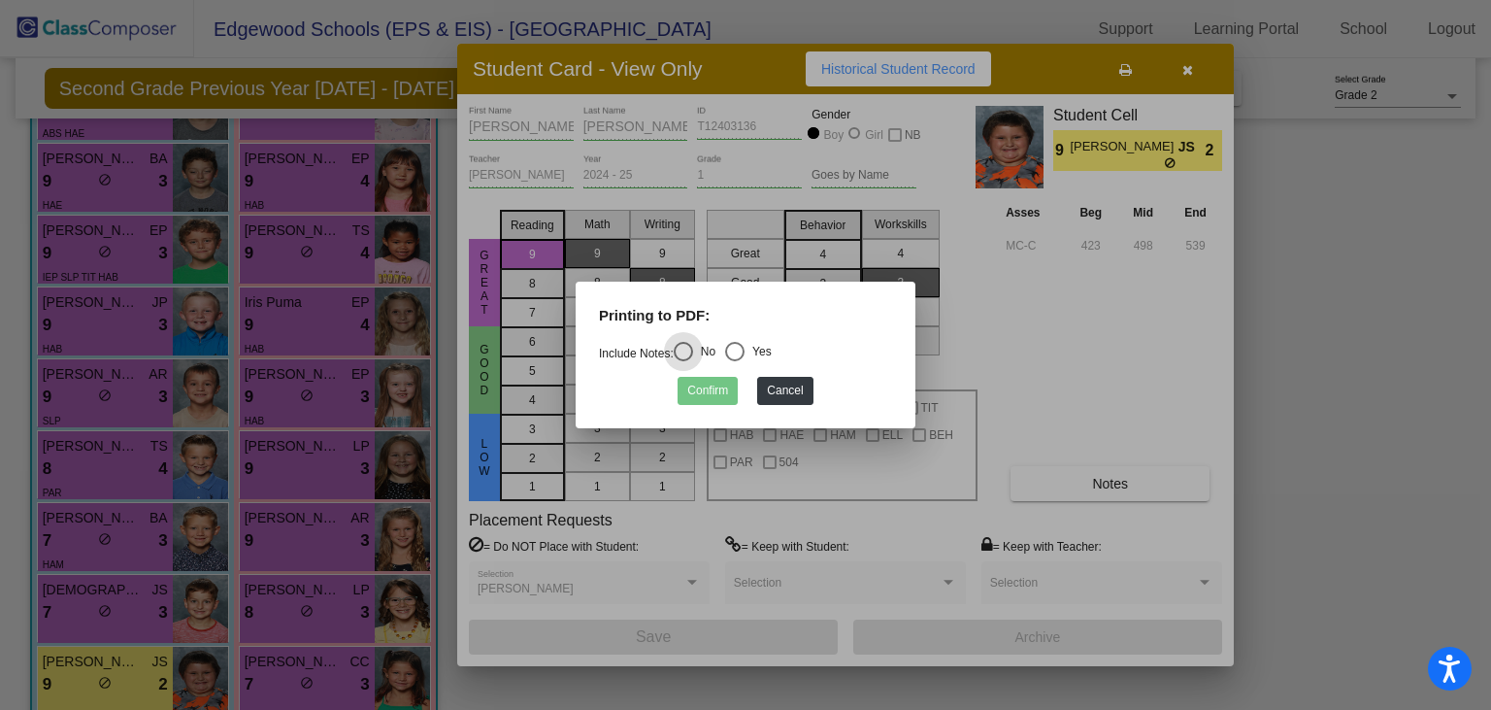
click at [744, 348] on div "Select an option" at bounding box center [734, 351] width 19 height 19
click at [735, 361] on input "Yes" at bounding box center [734, 361] width 1 height 1
radio input "true"
click at [712, 400] on button "Confirm" at bounding box center [707, 391] width 60 height 28
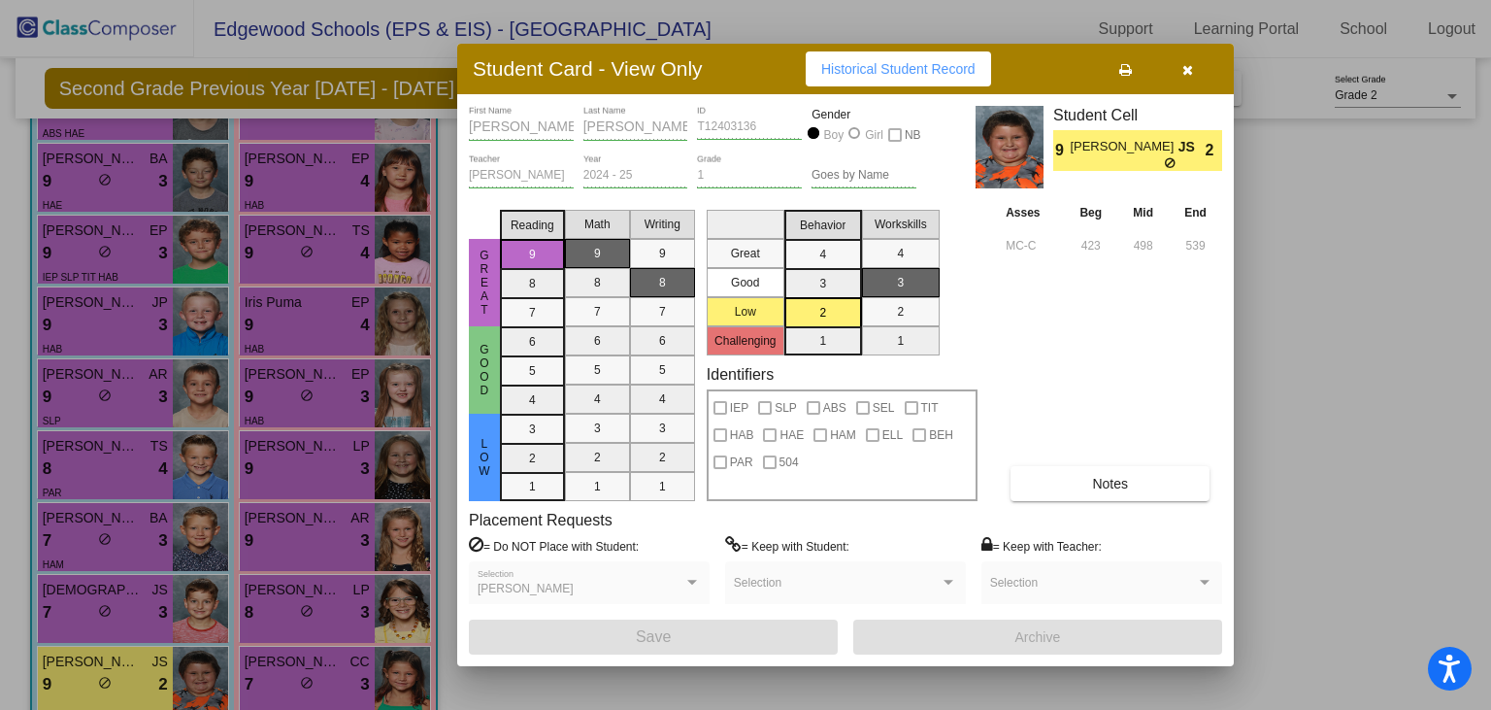
click at [298, 669] on div at bounding box center [745, 355] width 1491 height 710
click at [298, 669] on span "[PERSON_NAME]" at bounding box center [293, 661] width 97 height 20
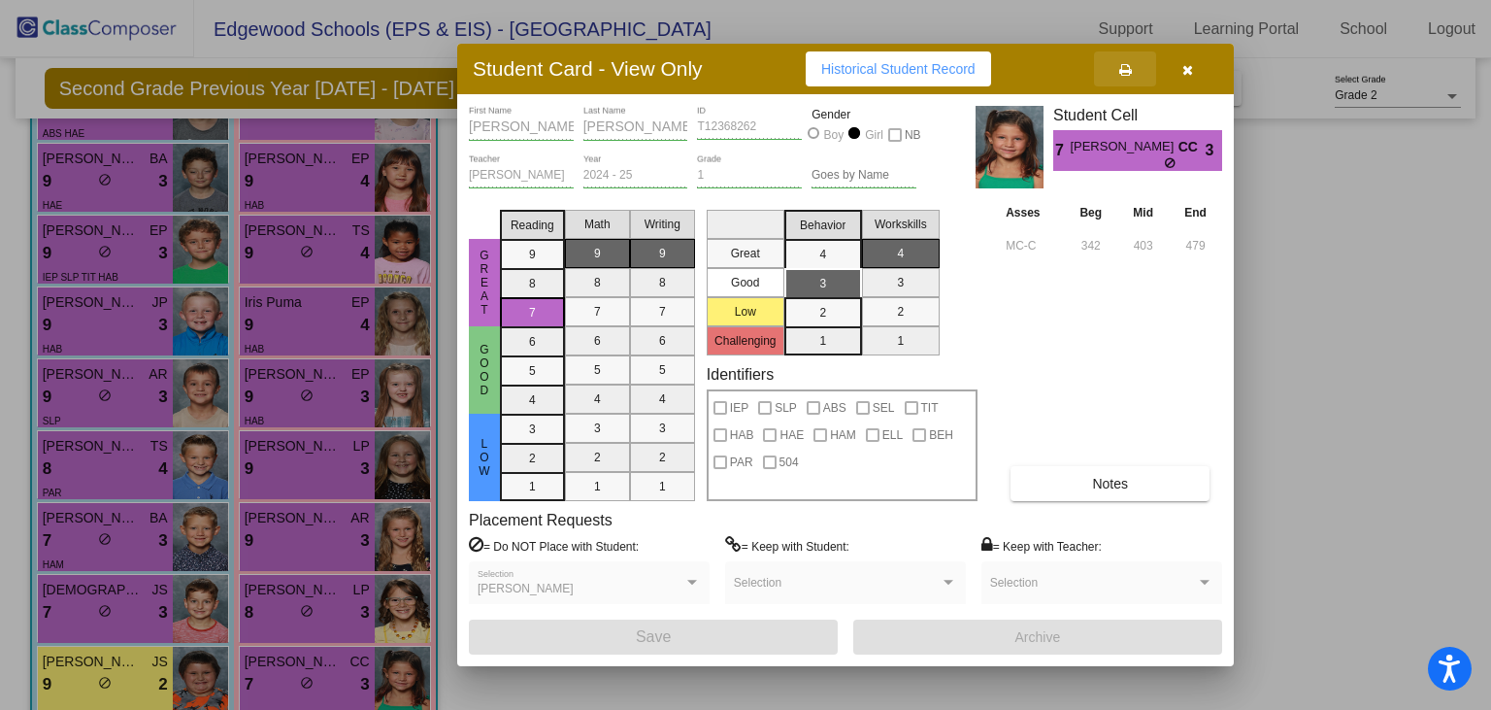
click at [1132, 75] on button at bounding box center [1125, 68] width 62 height 35
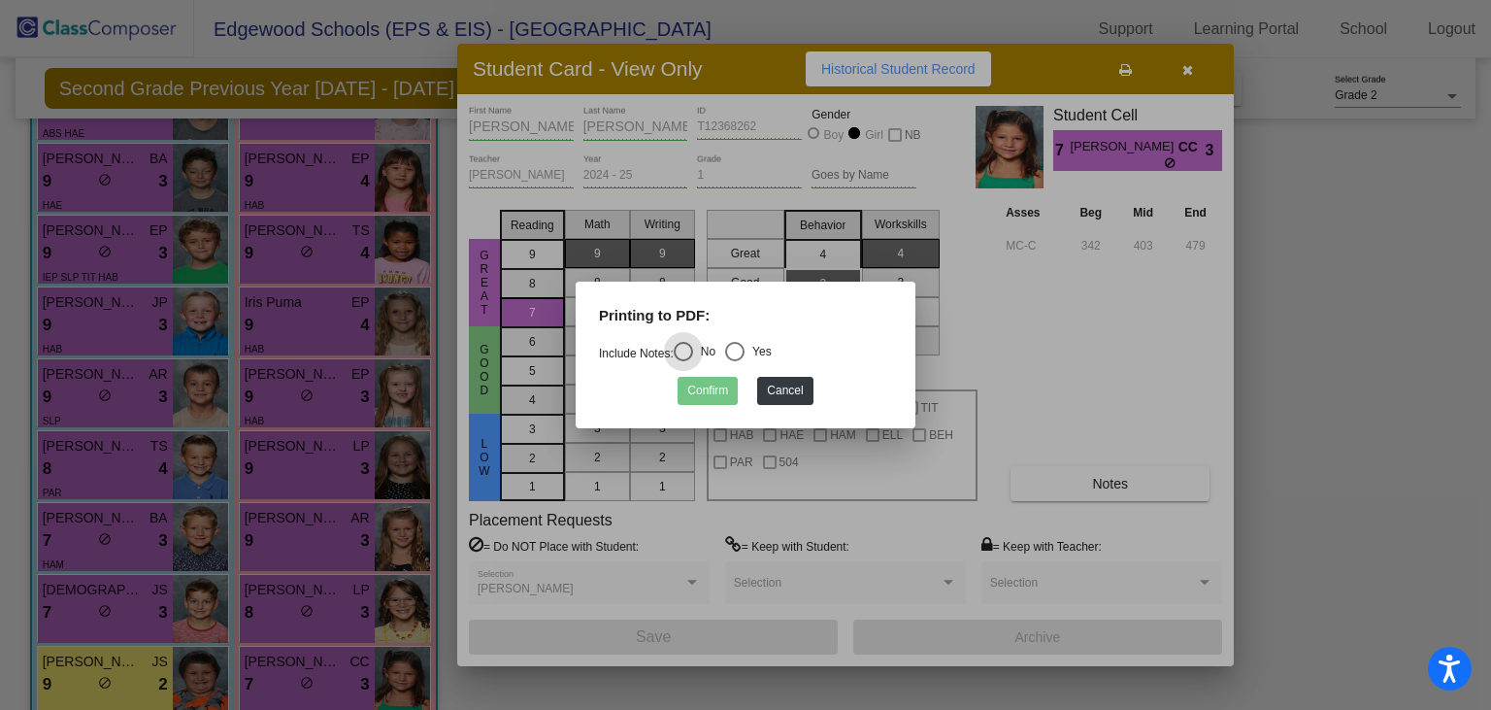
click at [751, 356] on div "Yes" at bounding box center [757, 351] width 27 height 17
click at [735, 361] on input "Yes" at bounding box center [734, 361] width 1 height 1
radio input "true"
click at [714, 386] on button "Confirm" at bounding box center [707, 391] width 60 height 28
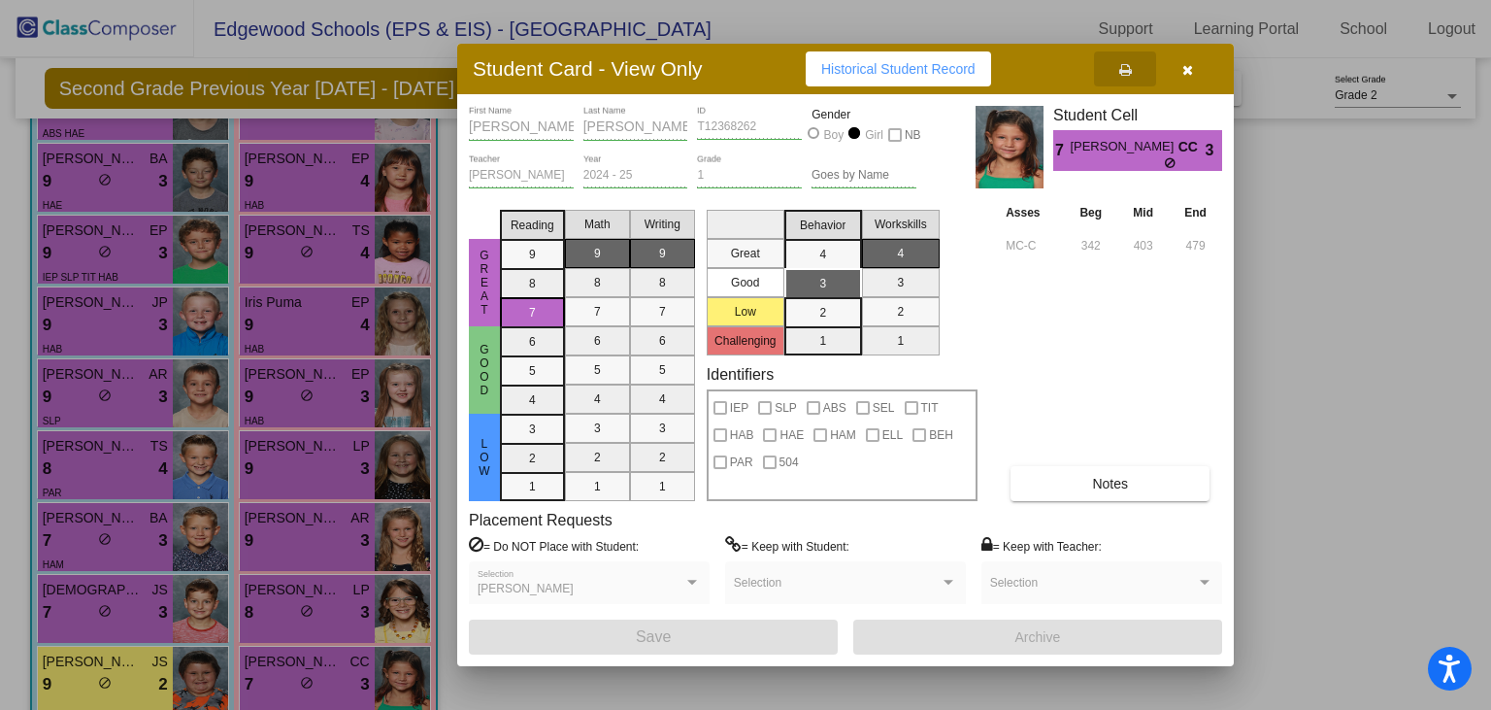
click at [380, 612] on div at bounding box center [745, 355] width 1491 height 710
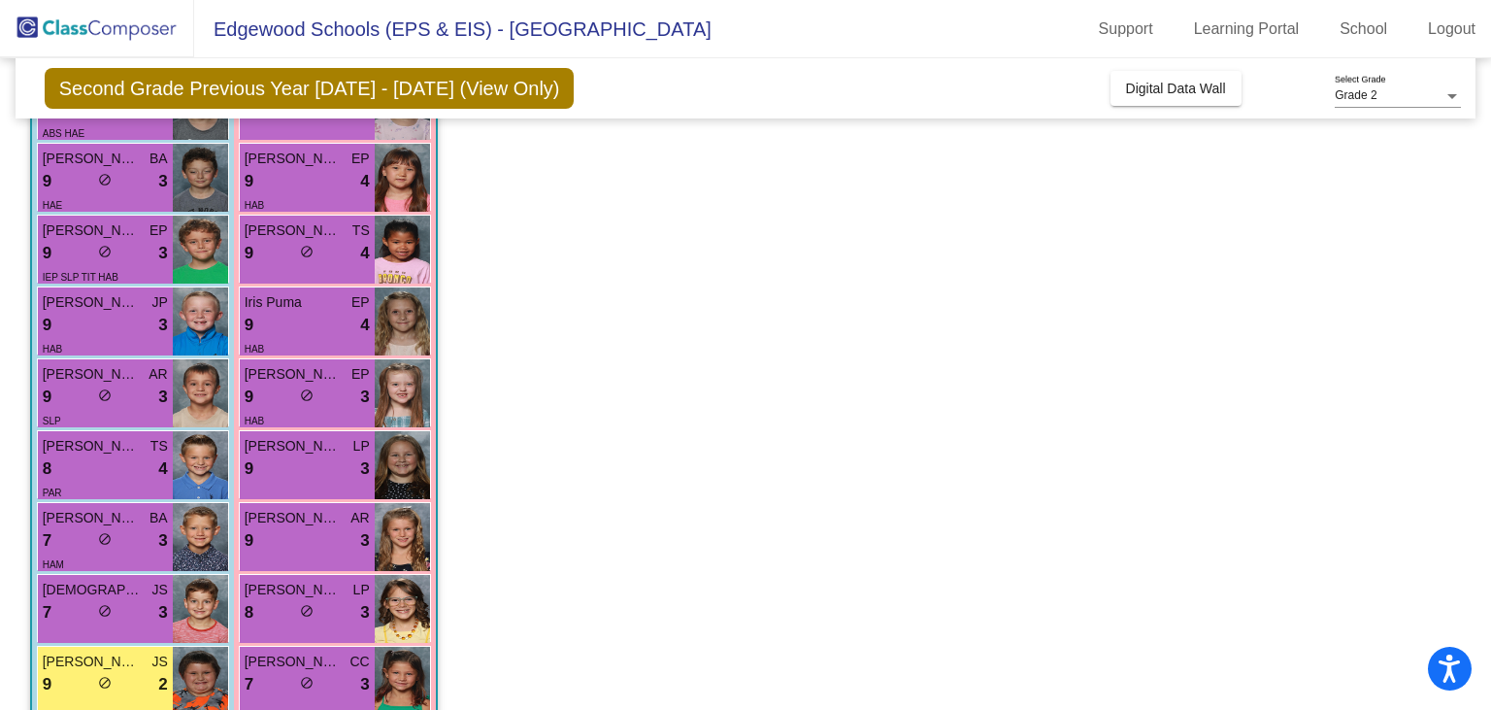
scroll to position [565, 0]
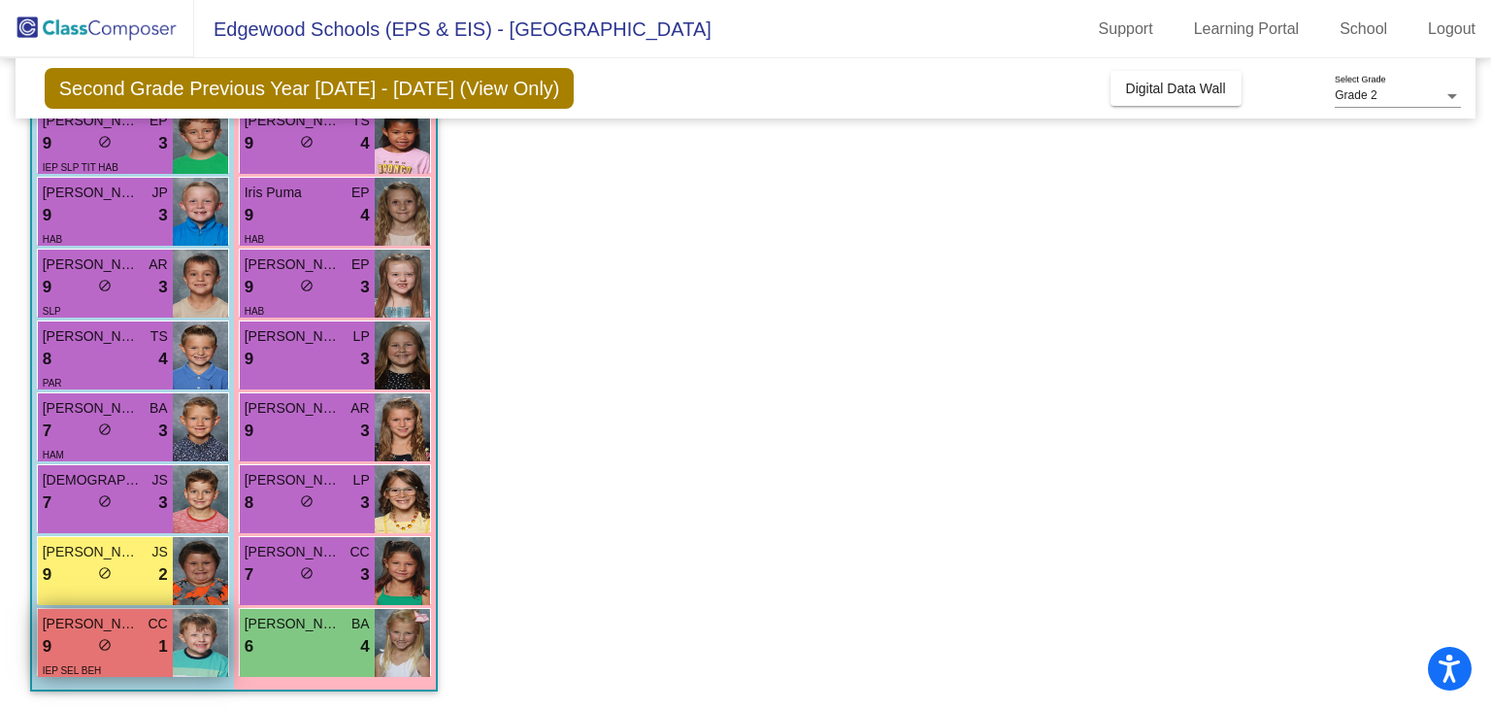
click at [116, 649] on div "9 lock do_not_disturb_alt 1" at bounding box center [105, 646] width 125 height 25
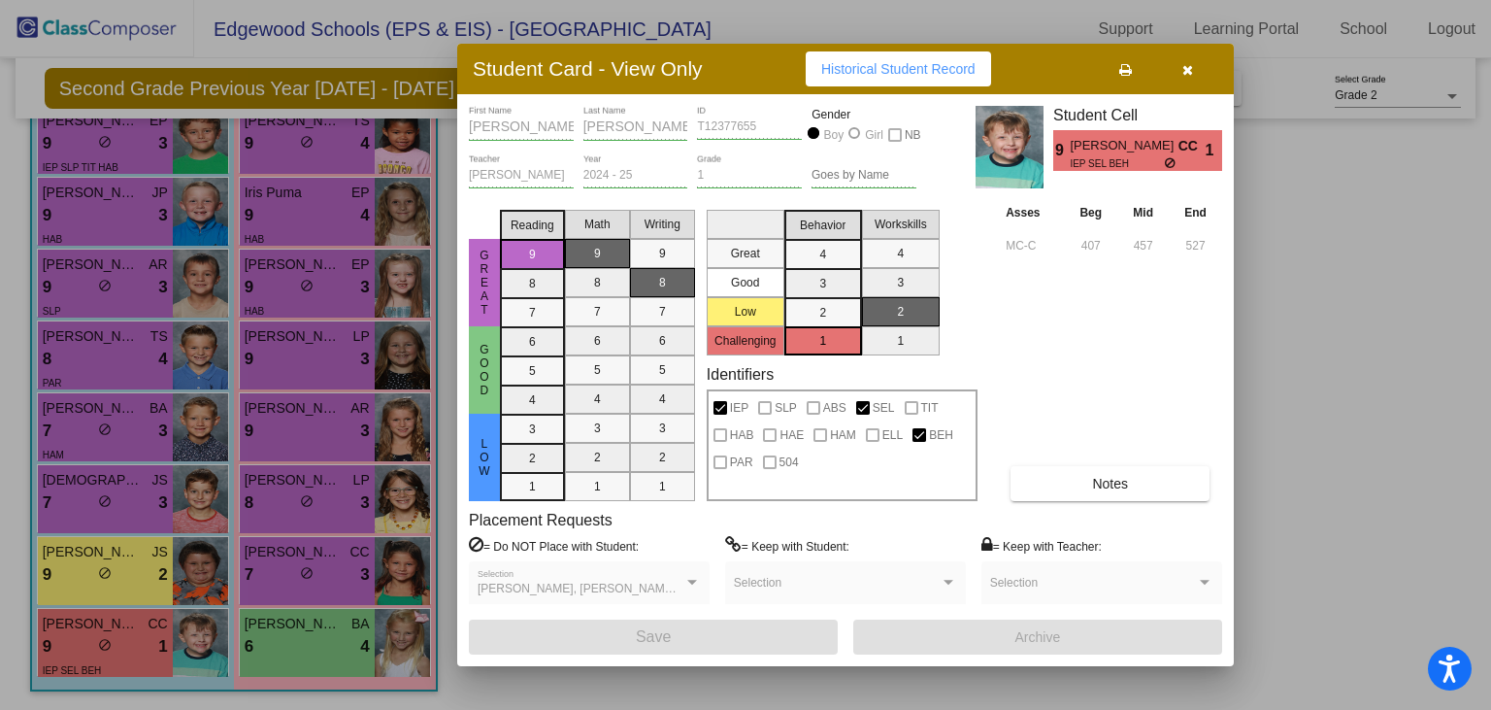
click at [1116, 78] on button at bounding box center [1125, 68] width 62 height 35
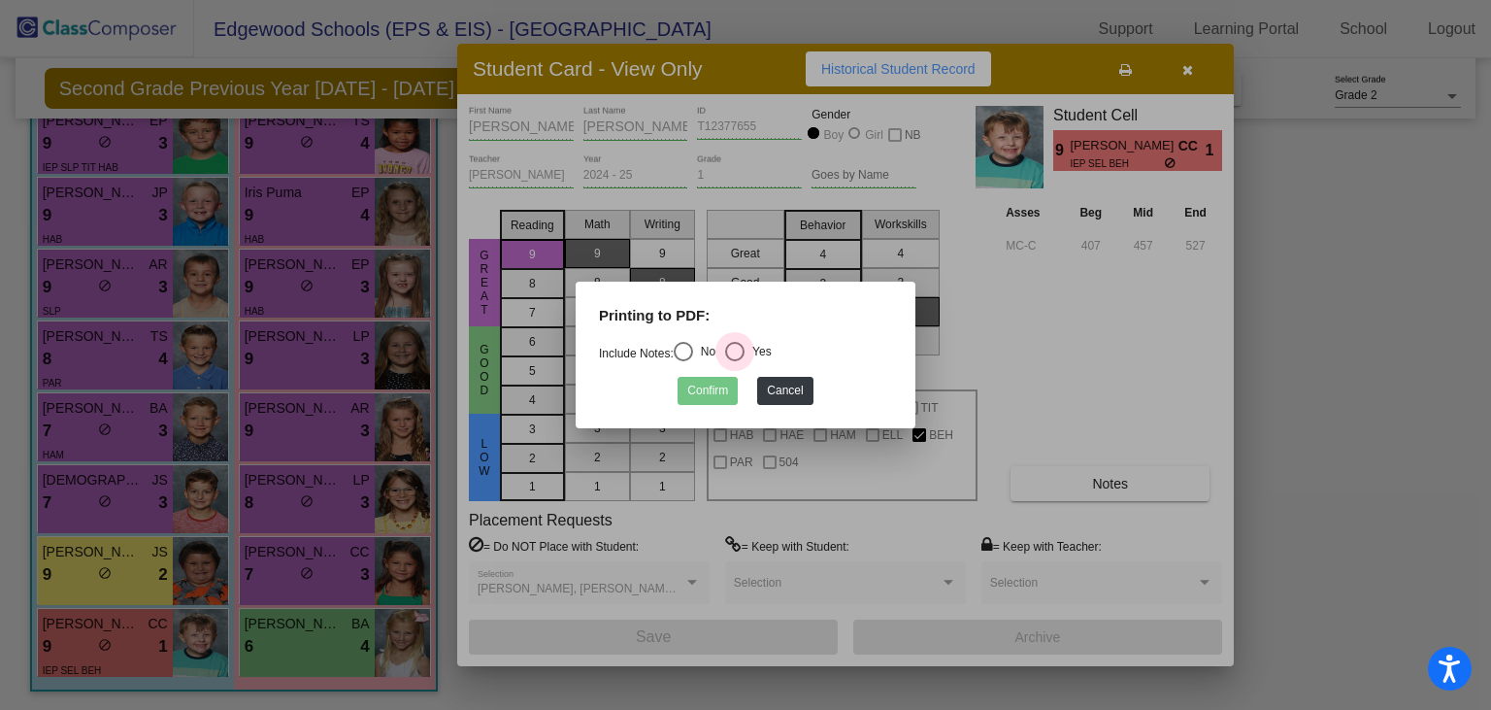
click at [741, 355] on div "Select an option" at bounding box center [734, 351] width 19 height 19
click at [735, 361] on input "Yes" at bounding box center [734, 361] width 1 height 1
radio input "true"
click at [703, 398] on button "Confirm" at bounding box center [707, 391] width 60 height 28
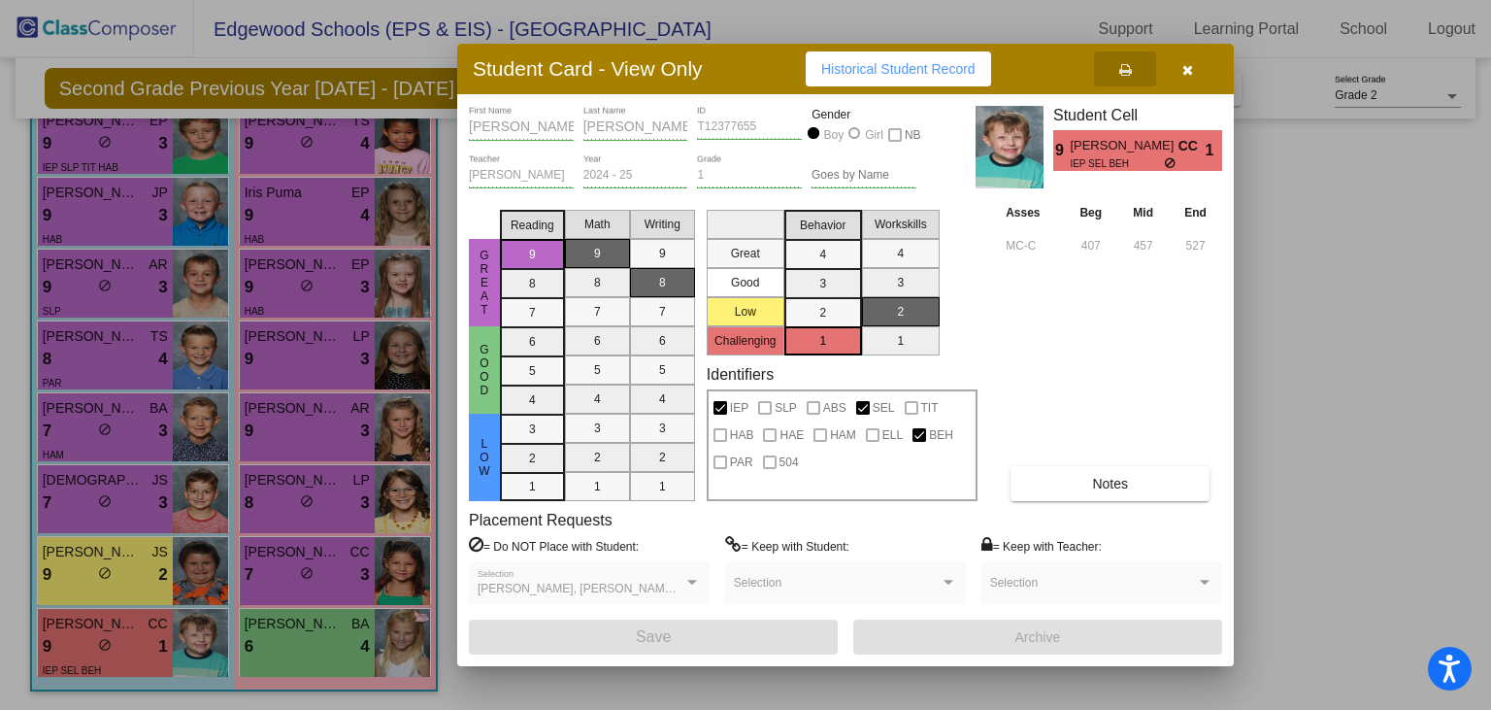
click at [277, 639] on div at bounding box center [745, 355] width 1491 height 710
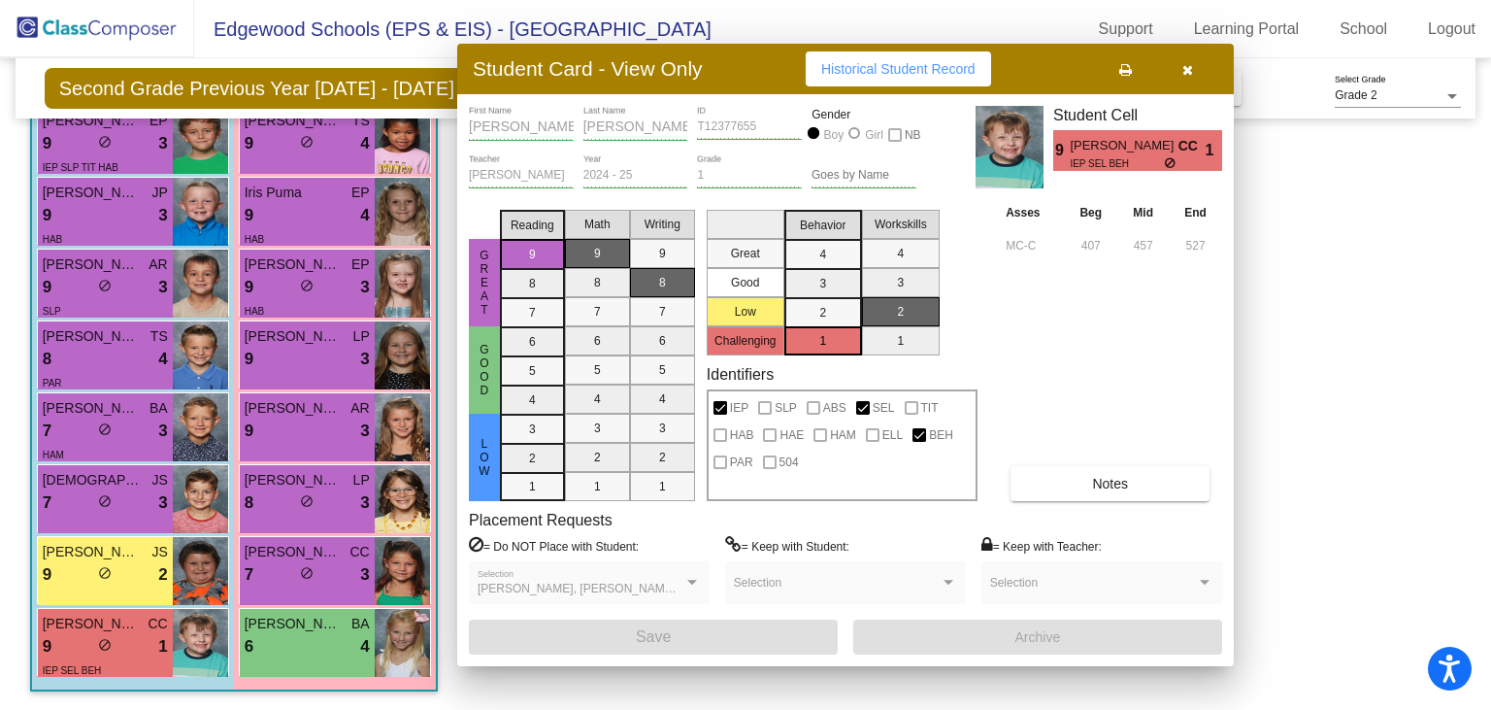
click at [277, 639] on div "6 lock do_not_disturb_alt 4" at bounding box center [307, 646] width 125 height 25
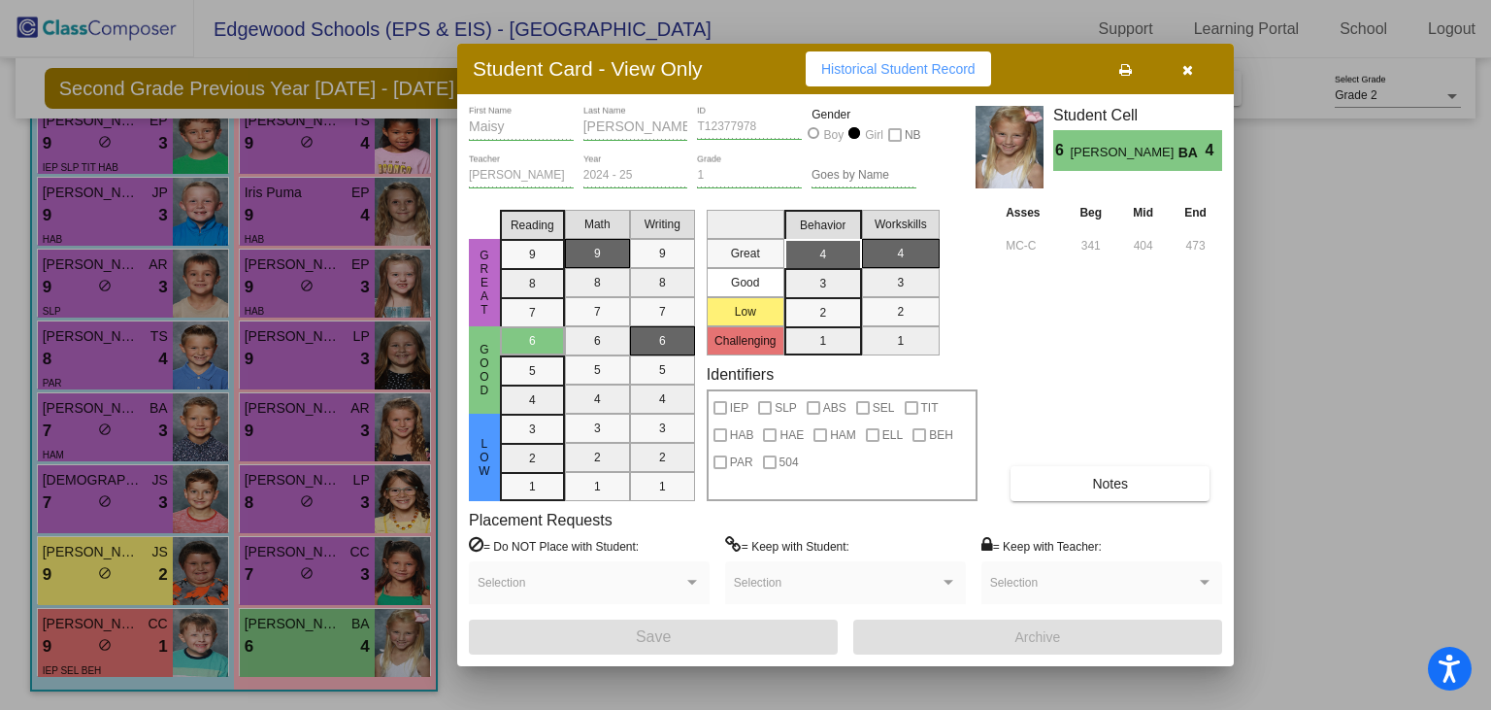
click at [1130, 70] on icon at bounding box center [1125, 70] width 13 height 14
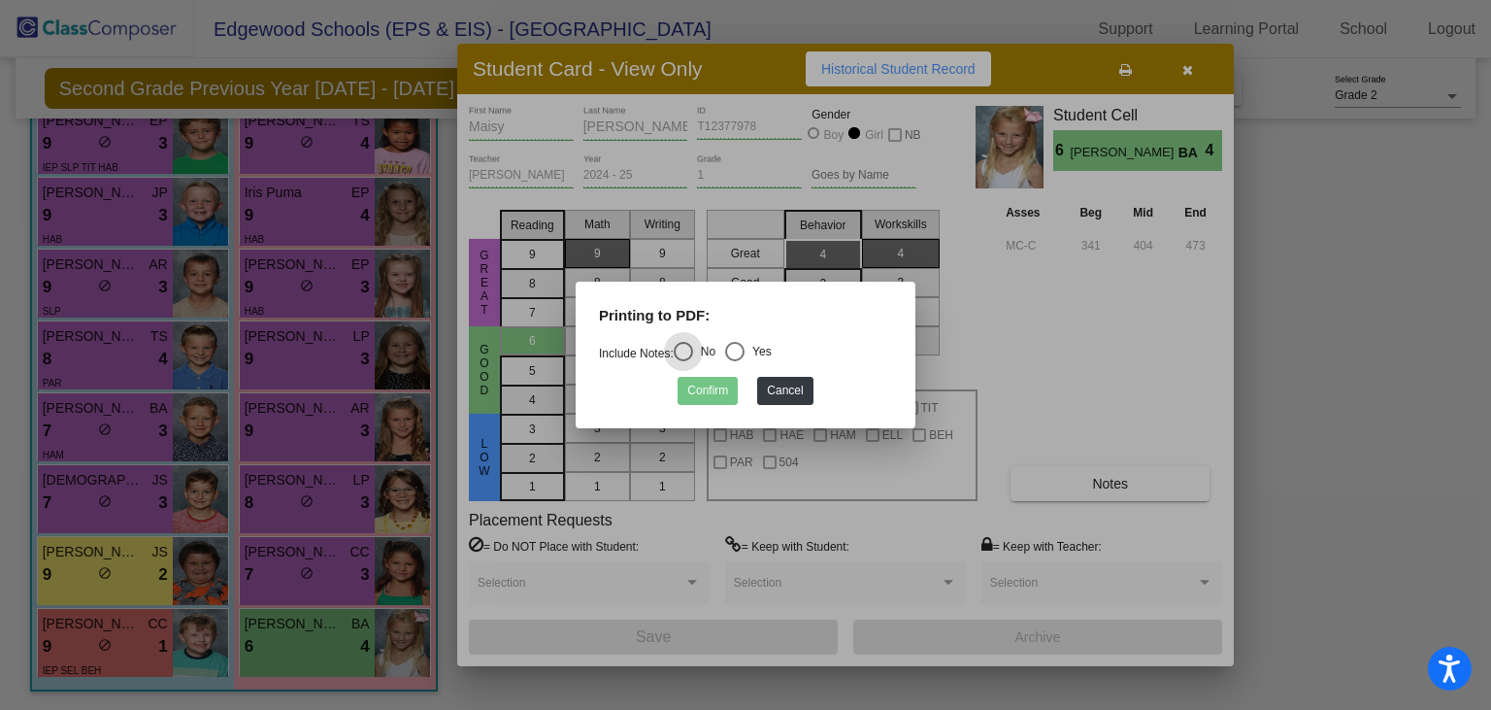
click at [751, 342] on div "Printing to PDF:" at bounding box center [745, 323] width 322 height 37
click at [744, 347] on div "Select an option" at bounding box center [734, 351] width 19 height 19
click at [735, 361] on input "Yes" at bounding box center [734, 361] width 1 height 1
radio input "true"
click at [714, 393] on button "Confirm" at bounding box center [707, 391] width 60 height 28
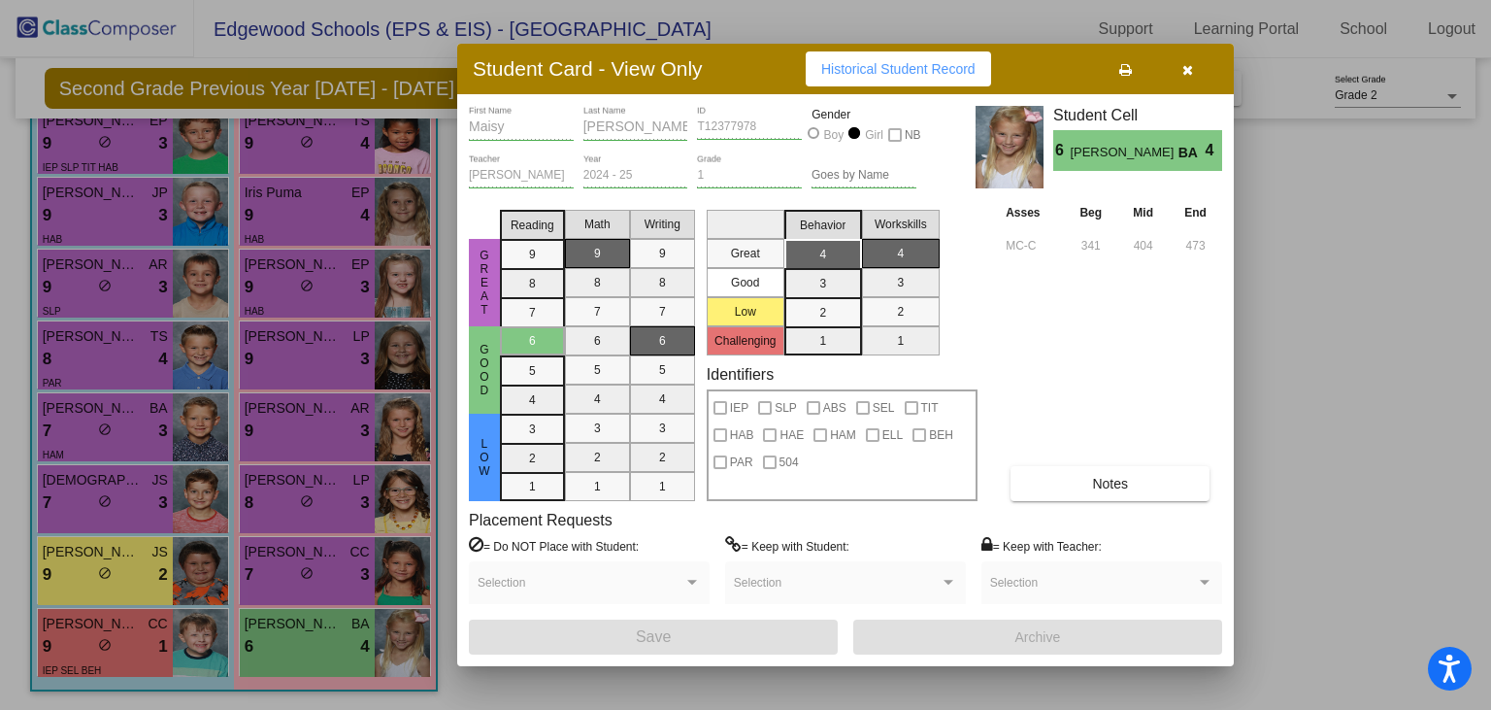
click at [1326, 281] on div at bounding box center [745, 355] width 1491 height 710
